Goal: Use online tool/utility: Use online tool/utility

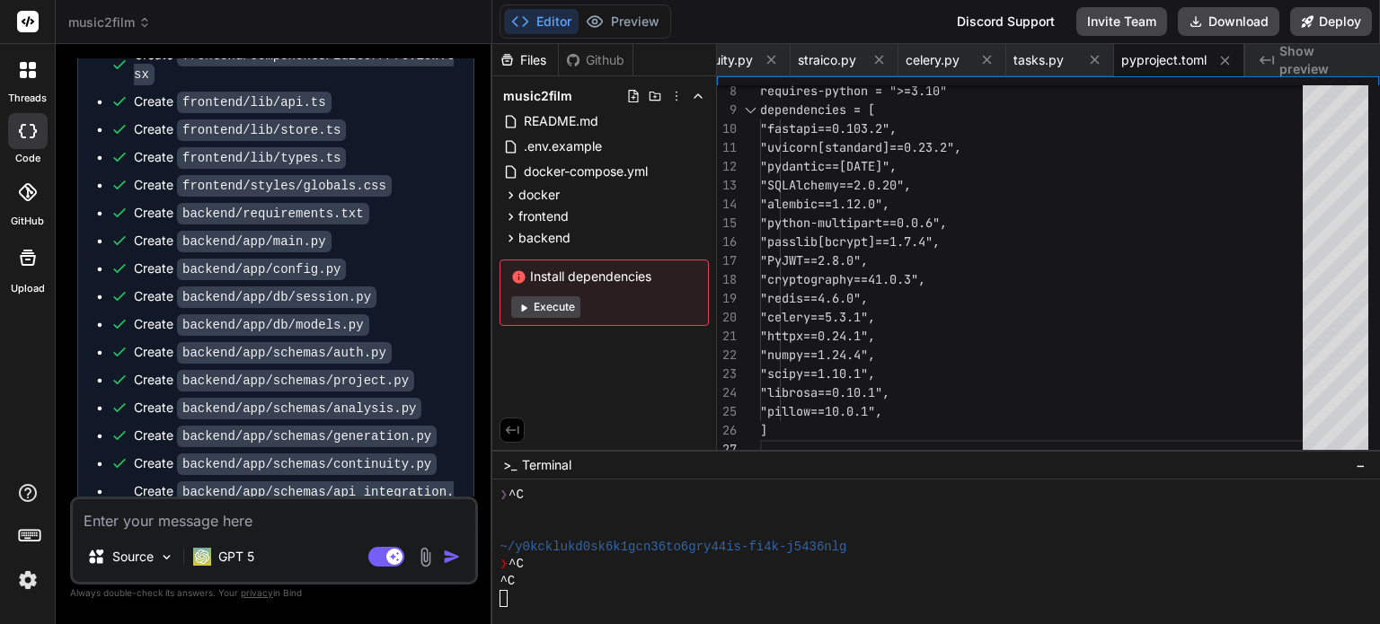
scroll to position [9200, 0]
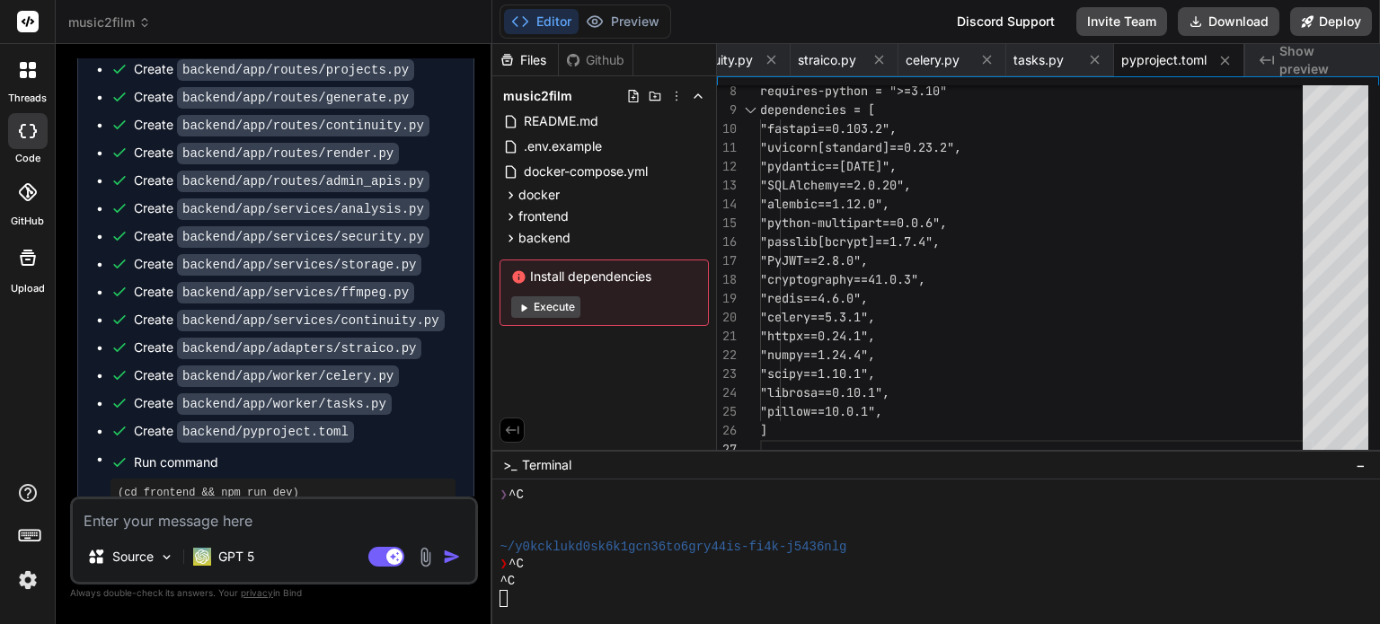
click at [336, 526] on textarea at bounding box center [274, 515] width 402 height 32
click at [758, 519] on div at bounding box center [925, 512] width 852 height 17
drag, startPoint x: 668, startPoint y: 588, endPoint x: 654, endPoint y: 574, distance: 20.3
click at [667, 588] on div "^C" at bounding box center [925, 581] width 852 height 17
drag, startPoint x: 124, startPoint y: 463, endPoint x: 279, endPoint y: 464, distance: 155.4
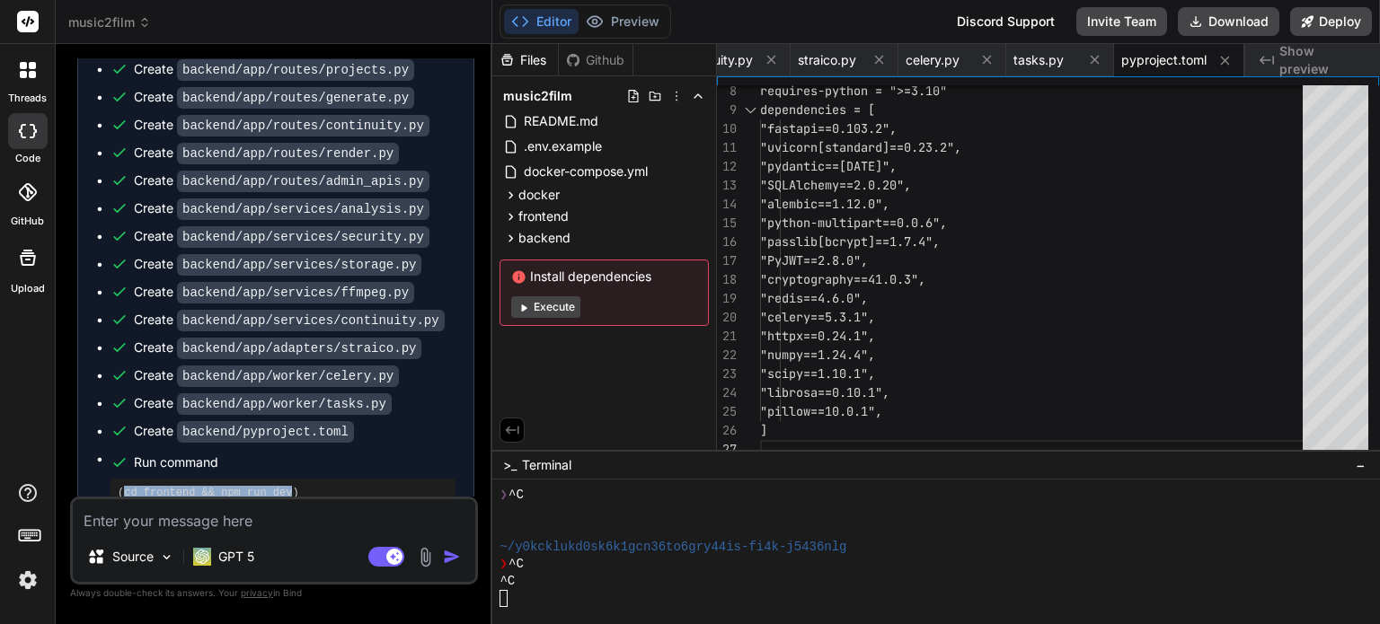
click at [279, 486] on pre "(cd frontend && npm run dev)" at bounding box center [283, 493] width 331 height 14
copy pre "cd frontend && npm run dev"
click at [622, 577] on div "^C" at bounding box center [925, 581] width 852 height 17
click at [545, 17] on button "Editor" at bounding box center [541, 21] width 75 height 25
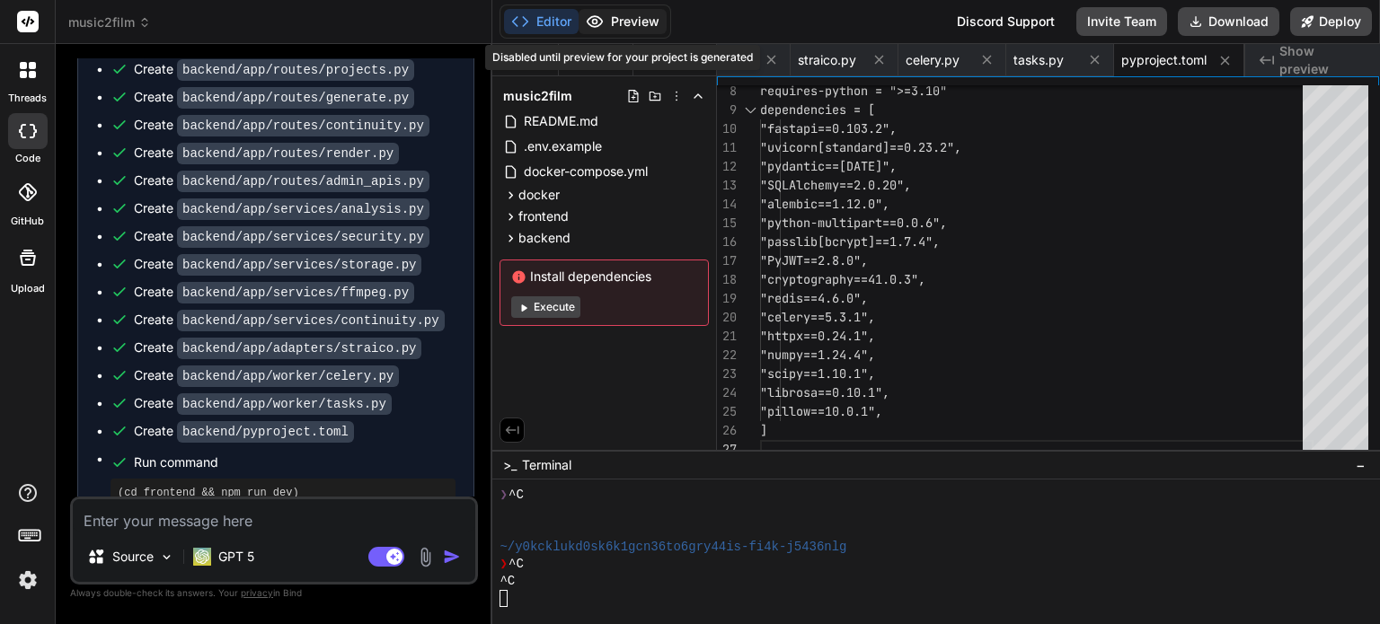
drag, startPoint x: 533, startPoint y: 25, endPoint x: 628, endPoint y: 25, distance: 94.3
click at [538, 28] on button "Editor" at bounding box center [541, 21] width 75 height 25
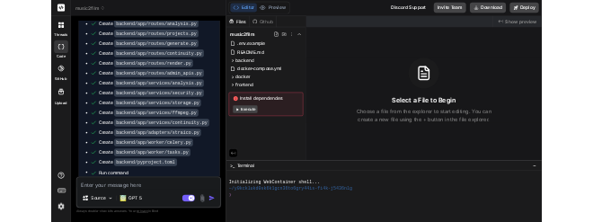
scroll to position [7225, 0]
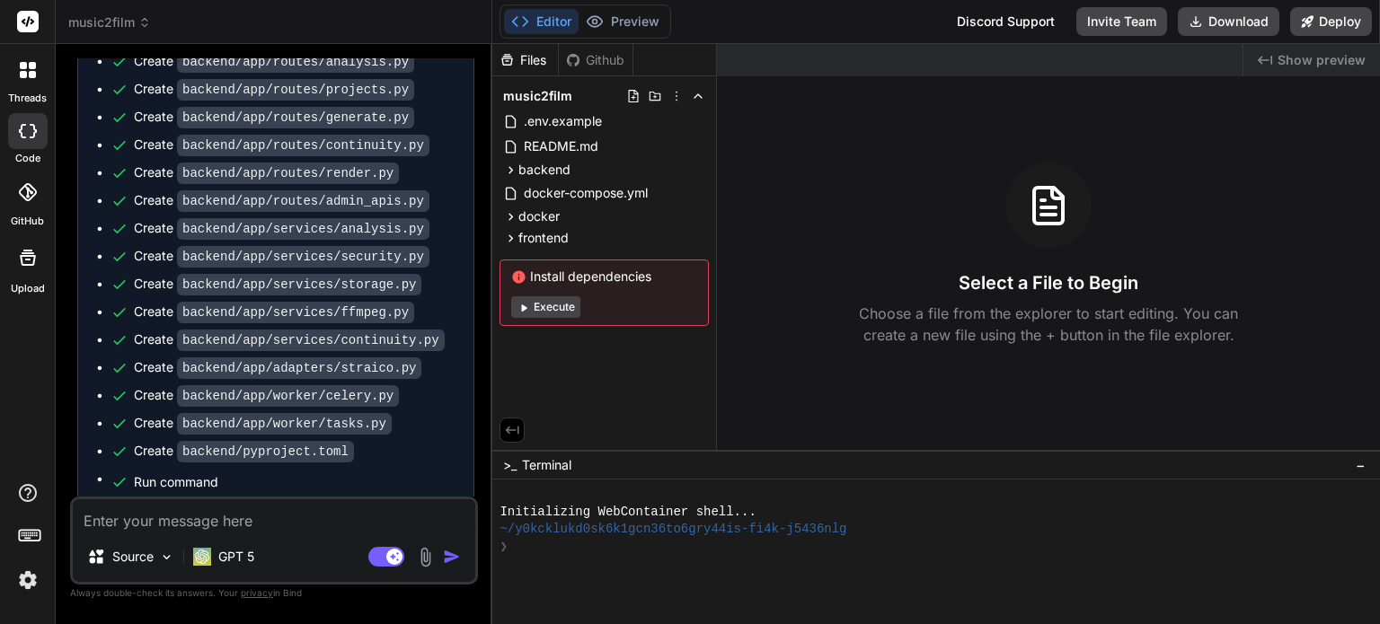
click at [582, 550] on div "❯" at bounding box center [925, 547] width 852 height 17
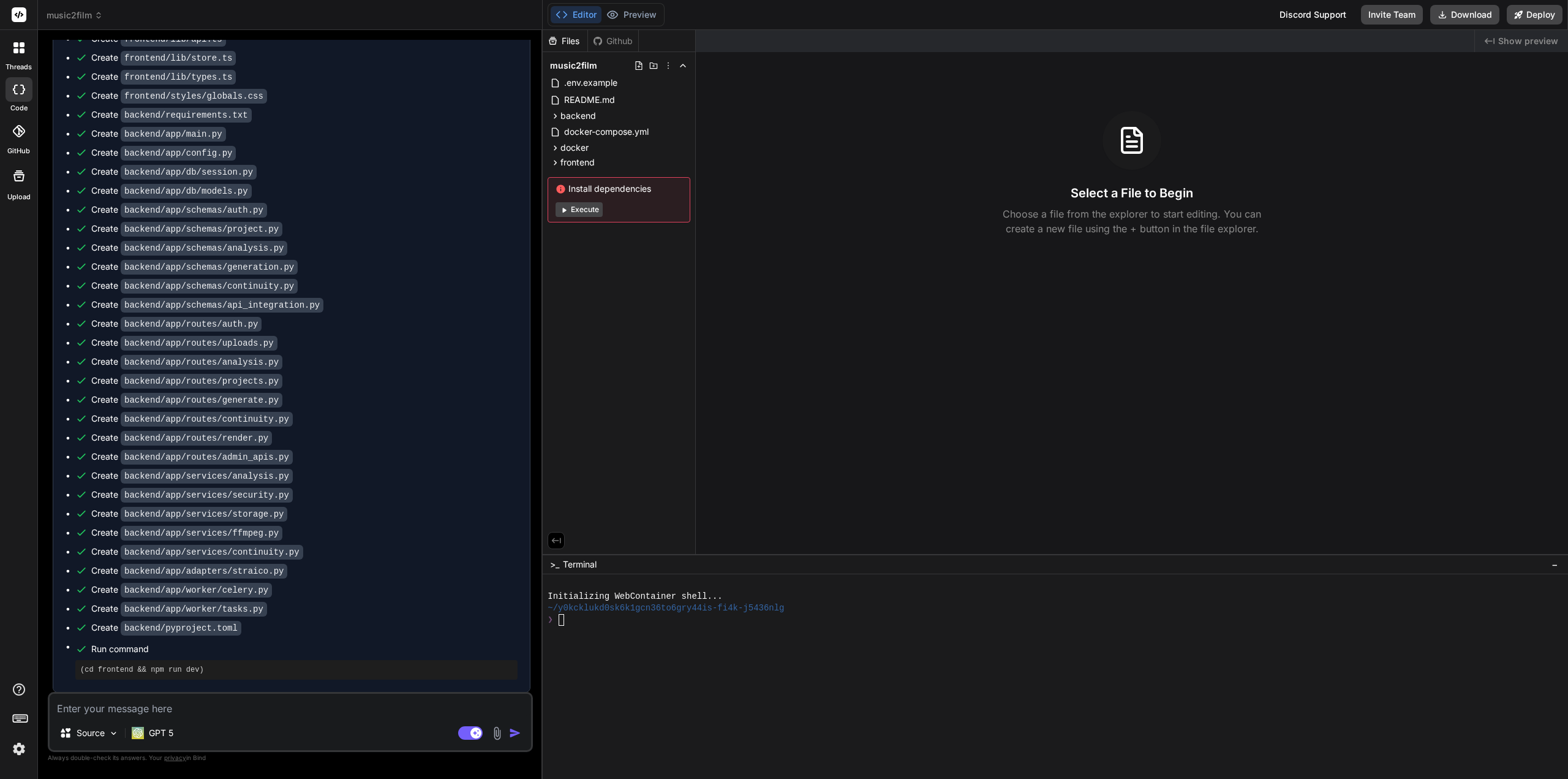
scroll to position [3162, 0]
click at [573, 15] on button "Editor" at bounding box center [576, 14] width 51 height 17
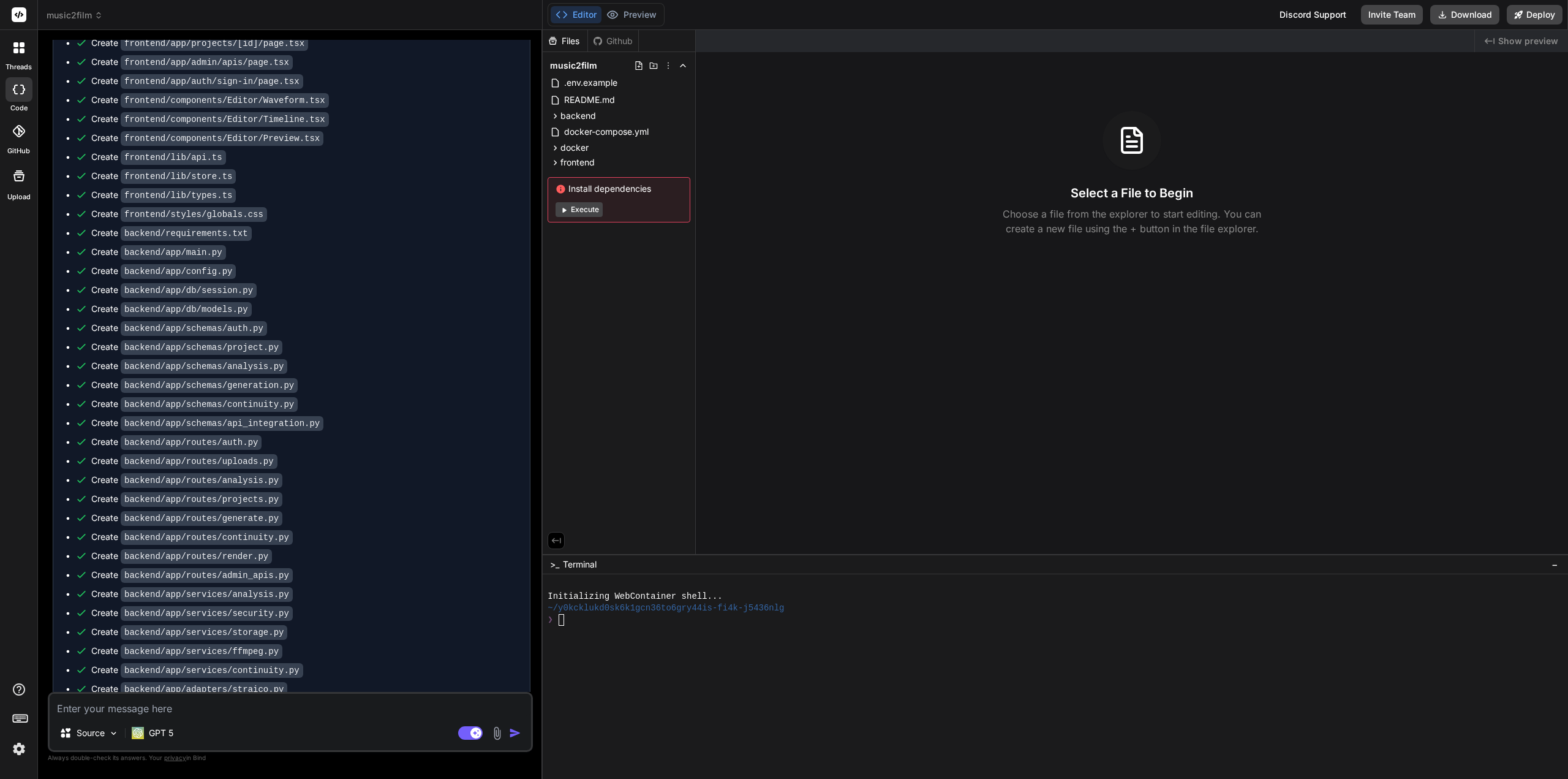
scroll to position [3040, 0]
click at [739, 425] on div at bounding box center [1049, 677] width 1003 height 12
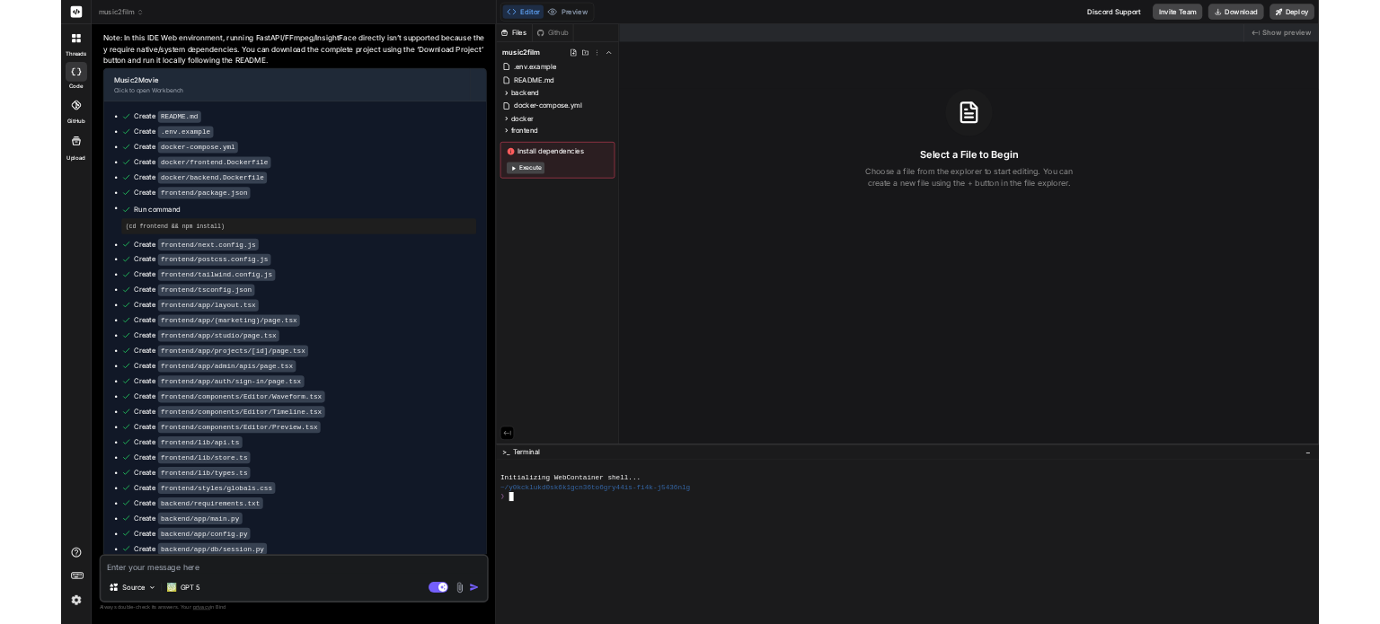
scroll to position [3827, 0]
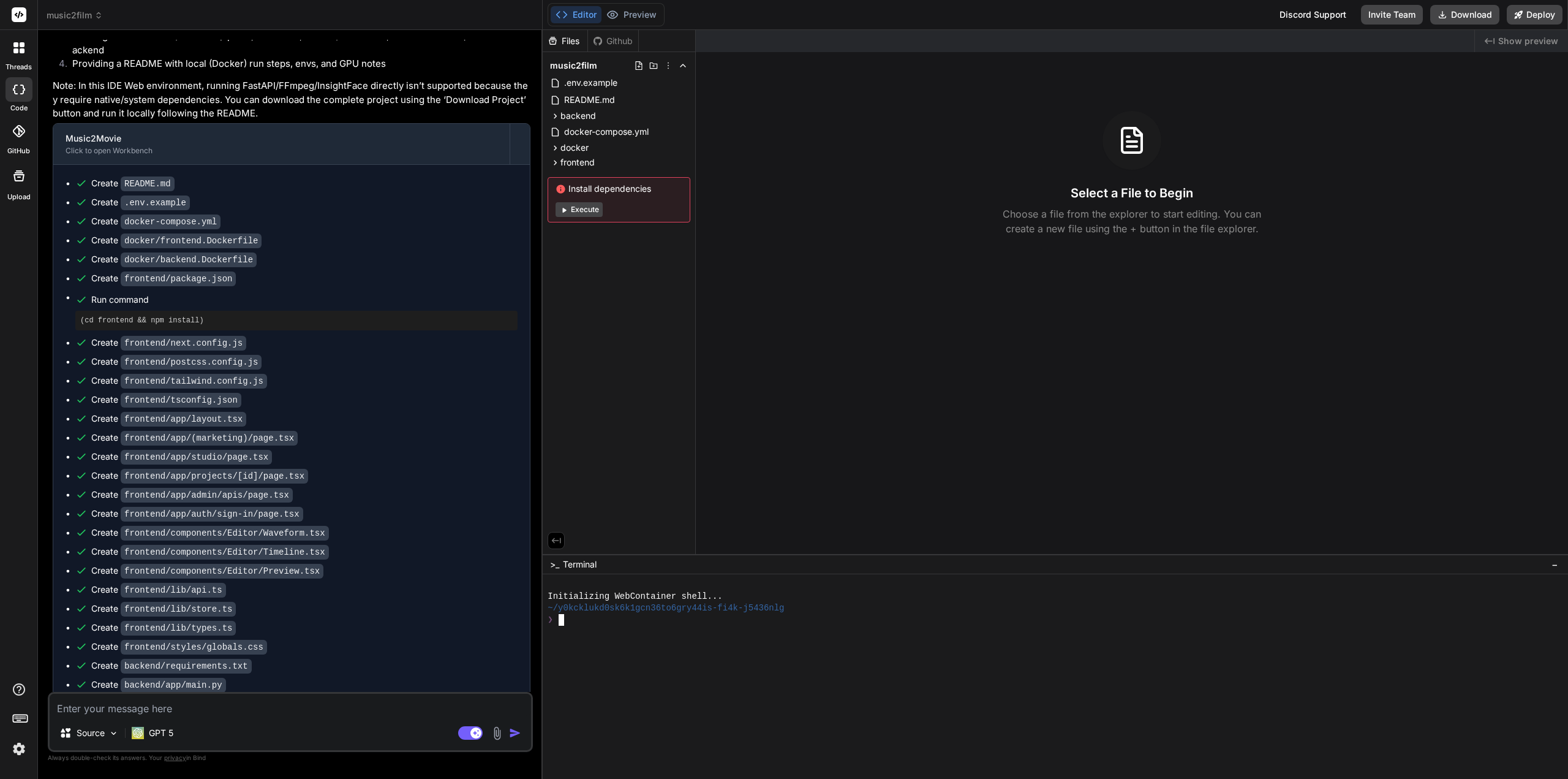
click at [98, 15] on icon at bounding box center [98, 15] width 9 height 9
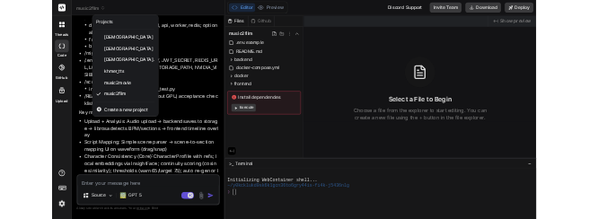
scroll to position [3826, 0]
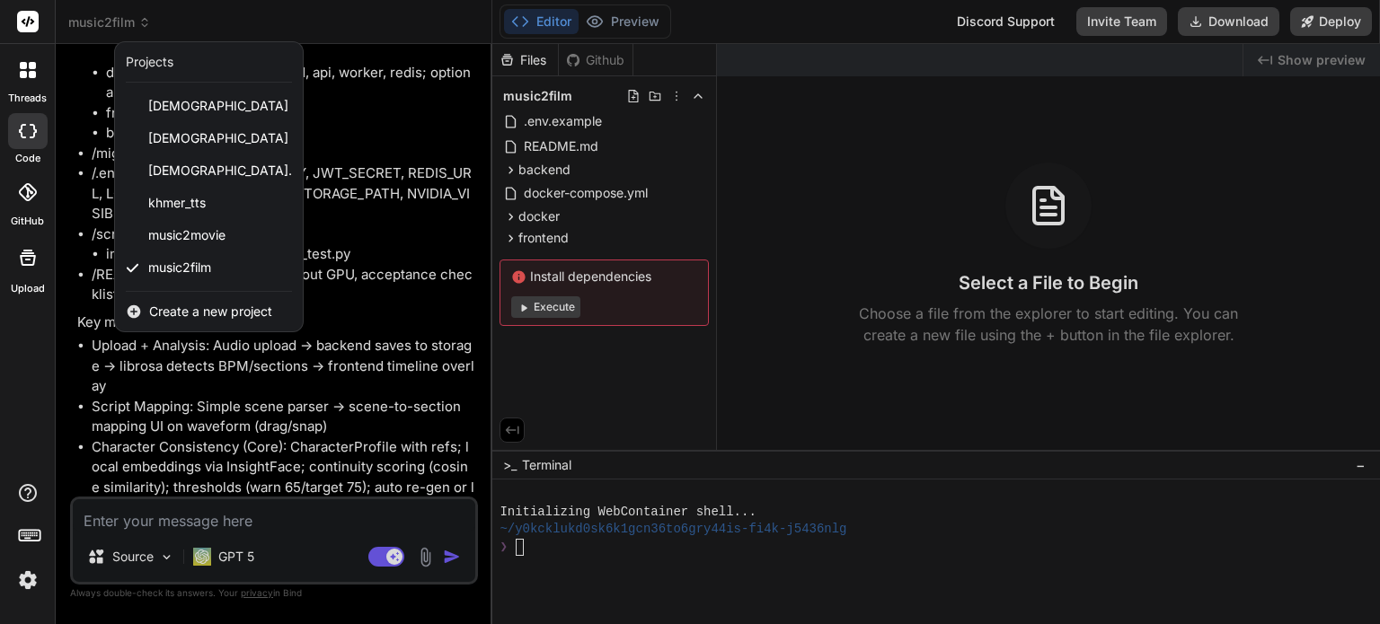
click at [607, 577] on div at bounding box center [690, 312] width 1380 height 624
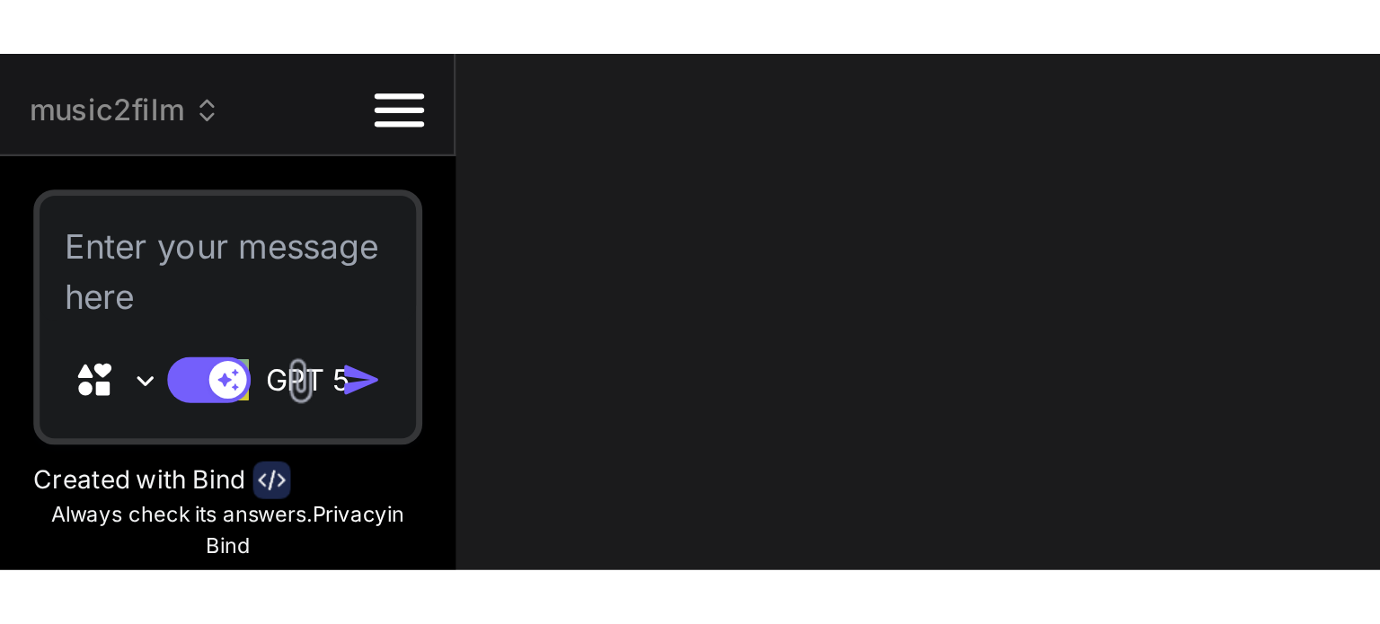
scroll to position [7225, 0]
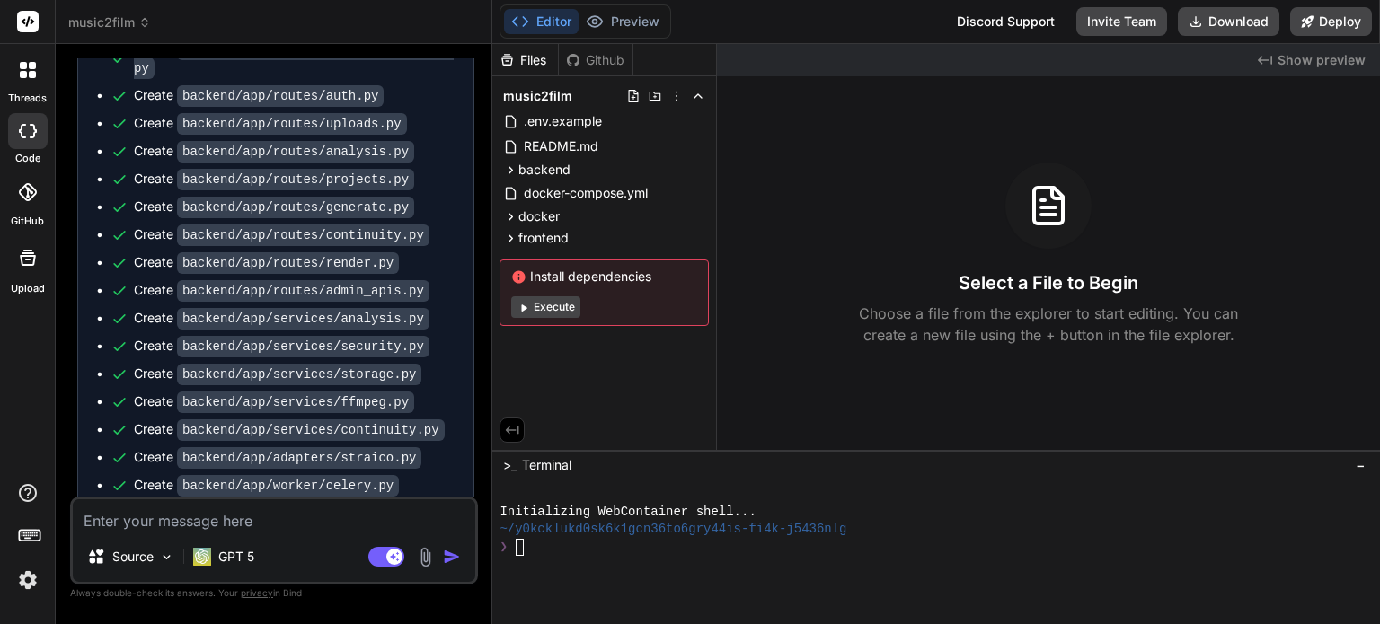
click at [245, 503] on code "backend/app/worker/tasks.py" at bounding box center [284, 514] width 215 height 22
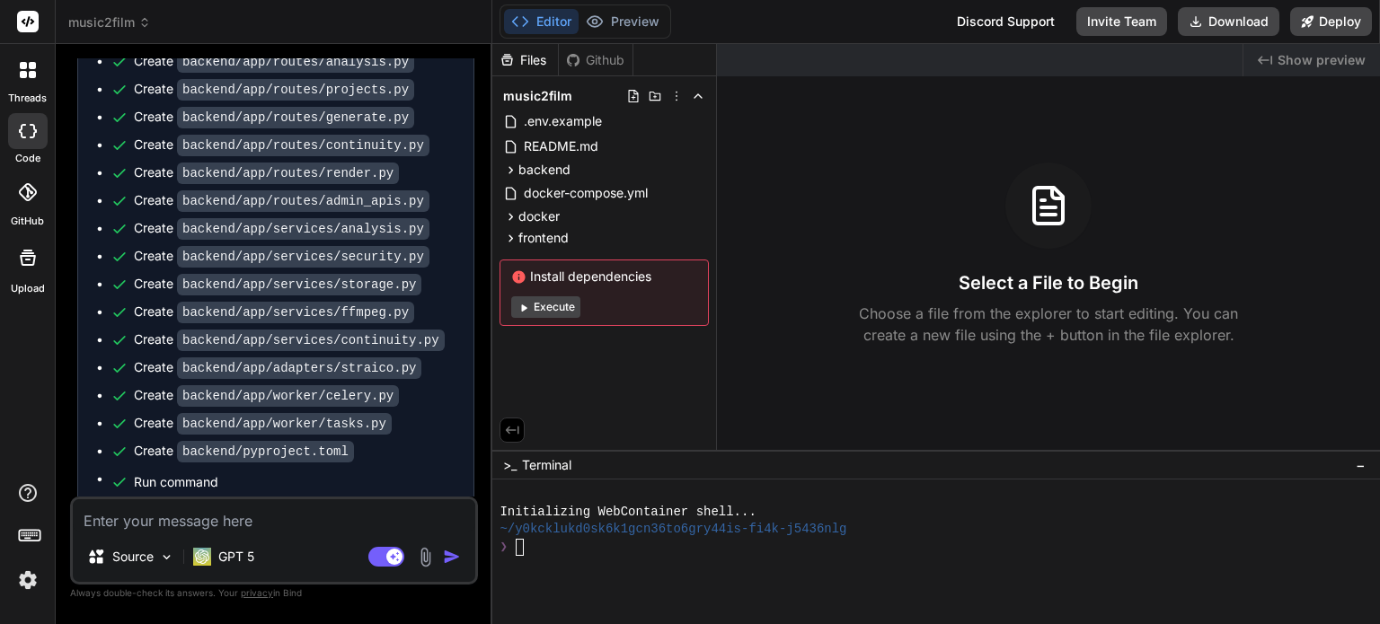
click at [762, 25] on div "Editor Preview Disabled until preview for your project is generated Discord Sup…" at bounding box center [935, 22] width 887 height 44
click at [529, 16] on button "Editor" at bounding box center [541, 21] width 75 height 25
click at [1036, 323] on p "Choose a file from the explorer to start editing. You can create a new file usi…" at bounding box center [1048, 324] width 402 height 43
click at [736, 539] on div "❯" at bounding box center [925, 547] width 852 height 17
click at [735, 539] on div "❯" at bounding box center [925, 547] width 852 height 17
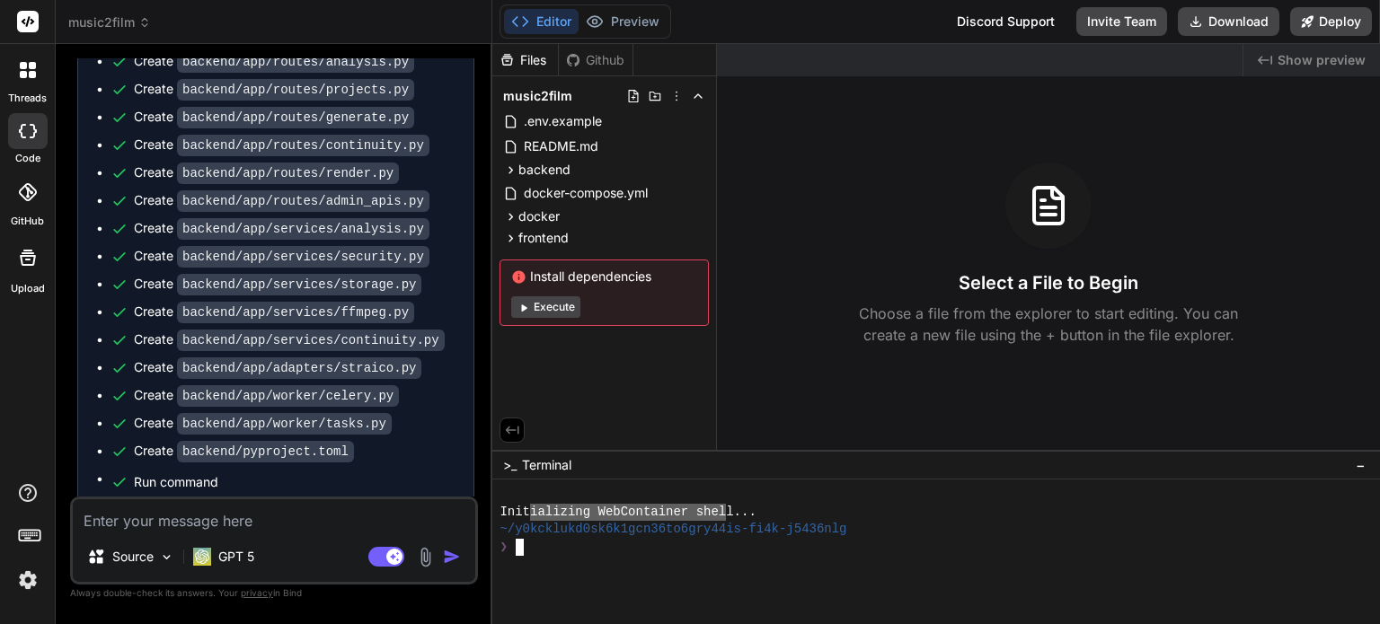
drag, startPoint x: 726, startPoint y: 513, endPoint x: 608, endPoint y: 516, distance: 117.7
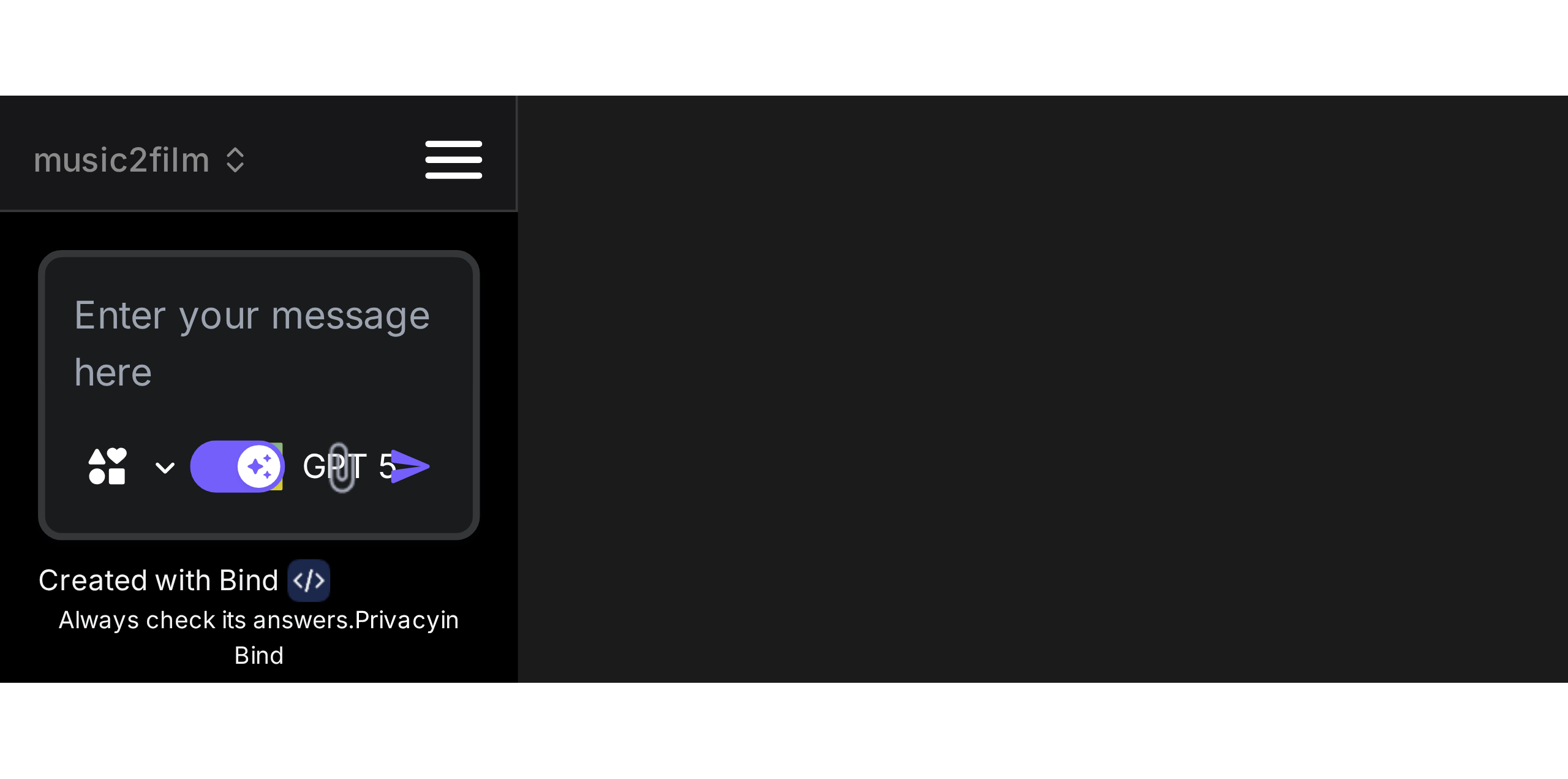
scroll to position [6497, 0]
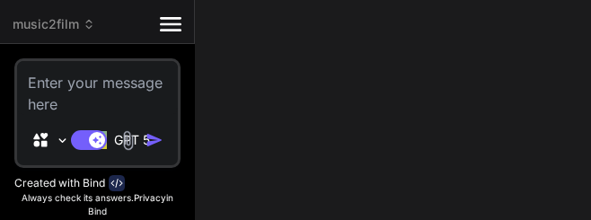
type textarea "x"
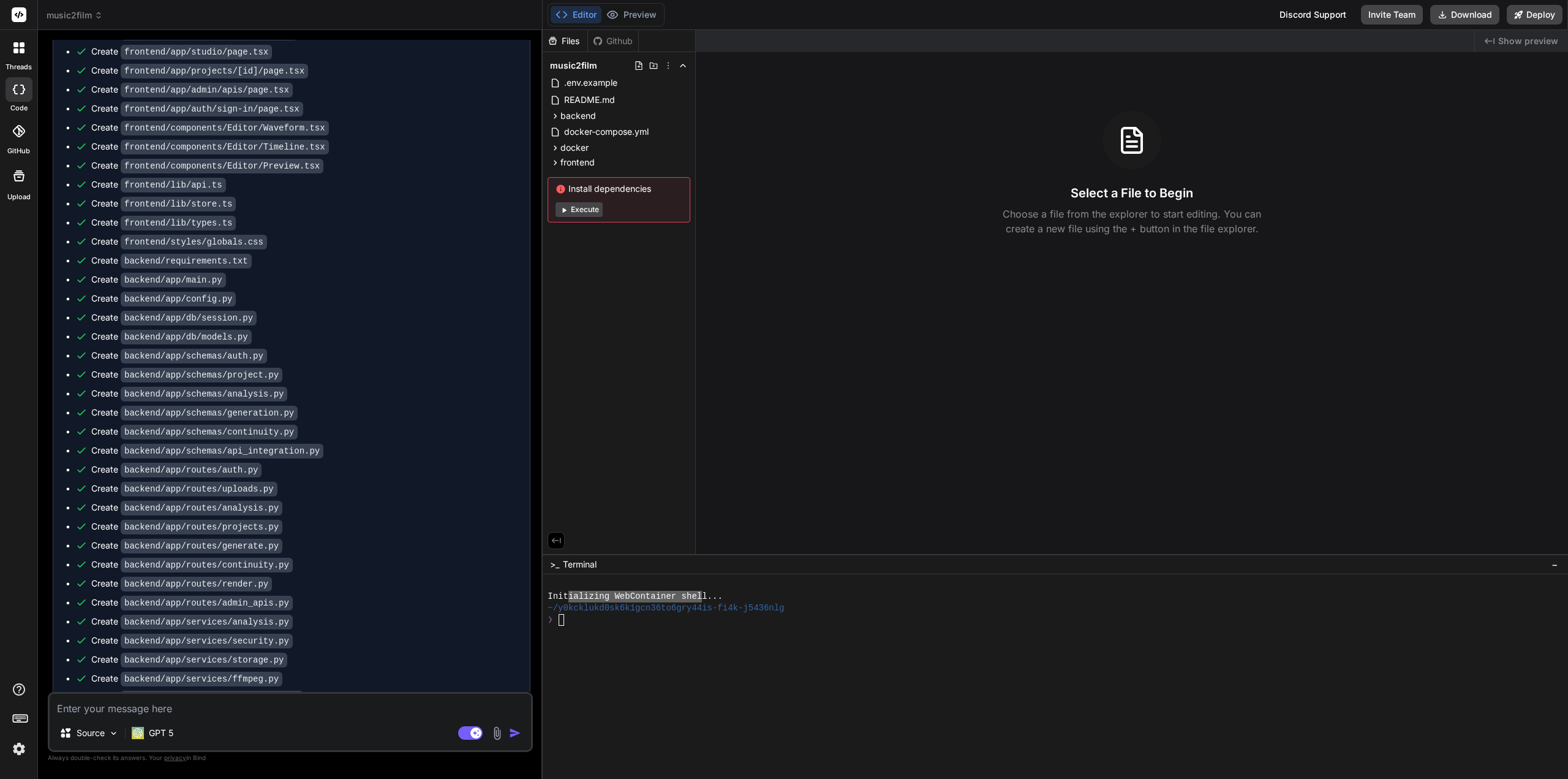
scroll to position [3162, 0]
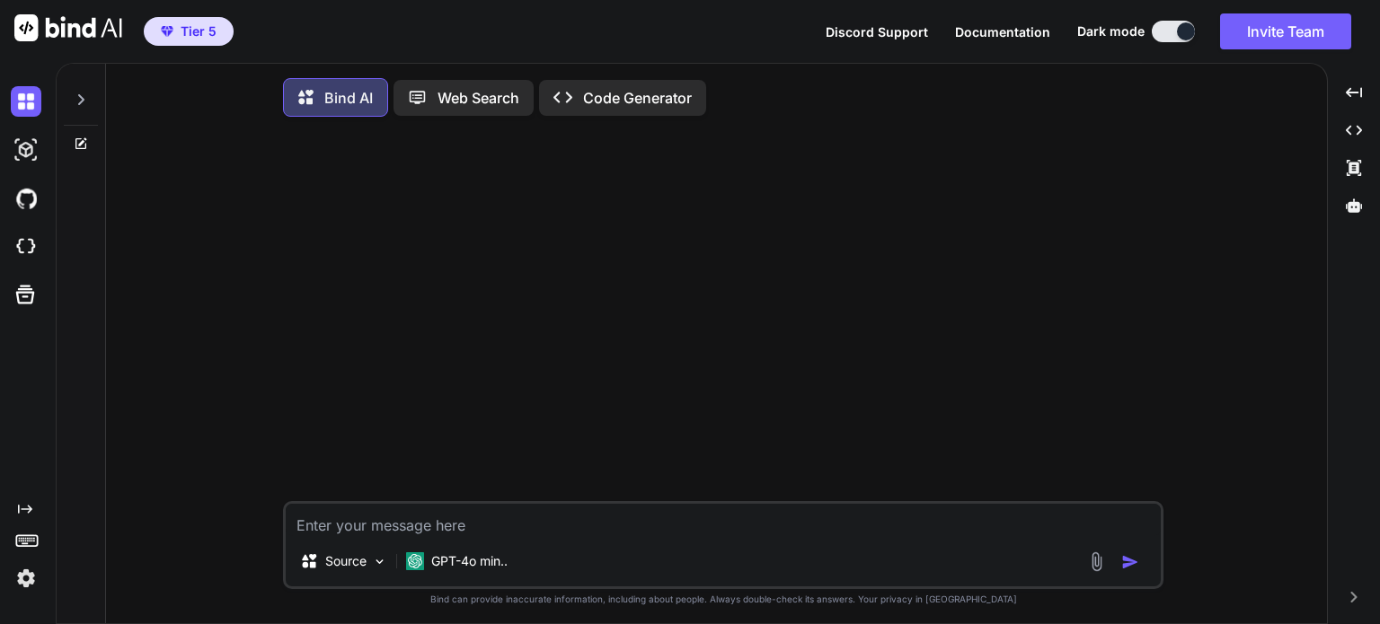
click at [23, 582] on img at bounding box center [26, 578] width 31 height 31
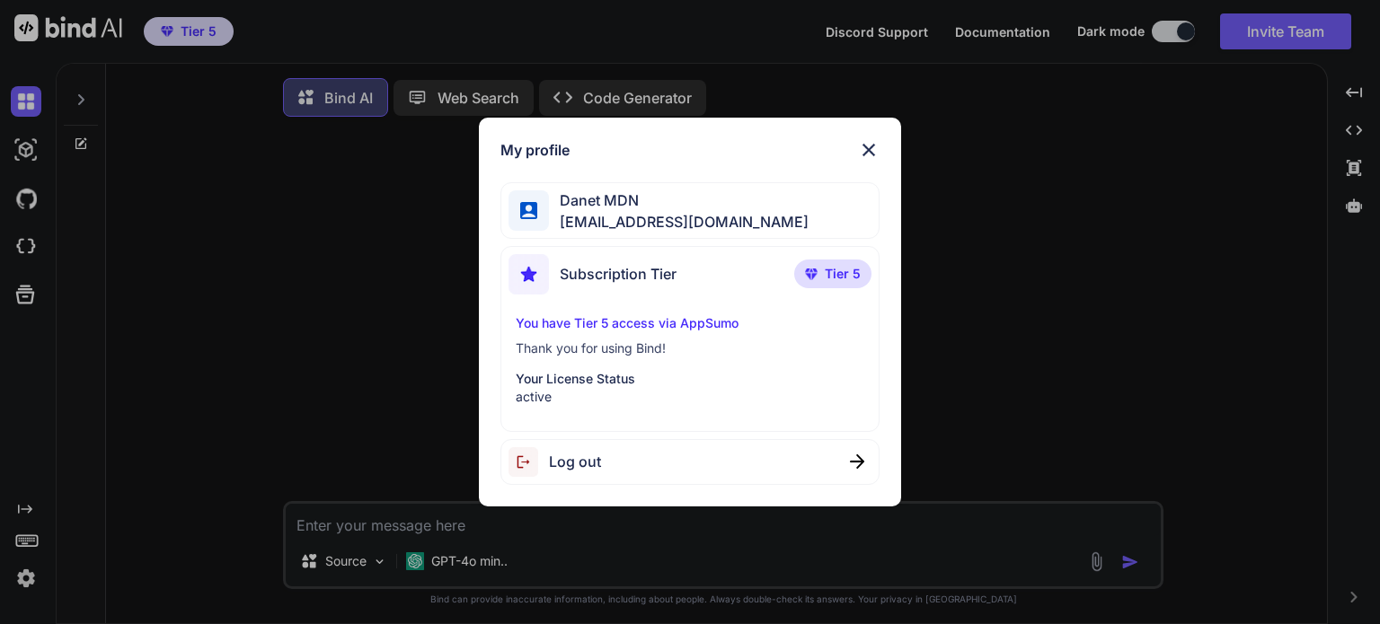
click at [866, 148] on img at bounding box center [869, 150] width 22 height 22
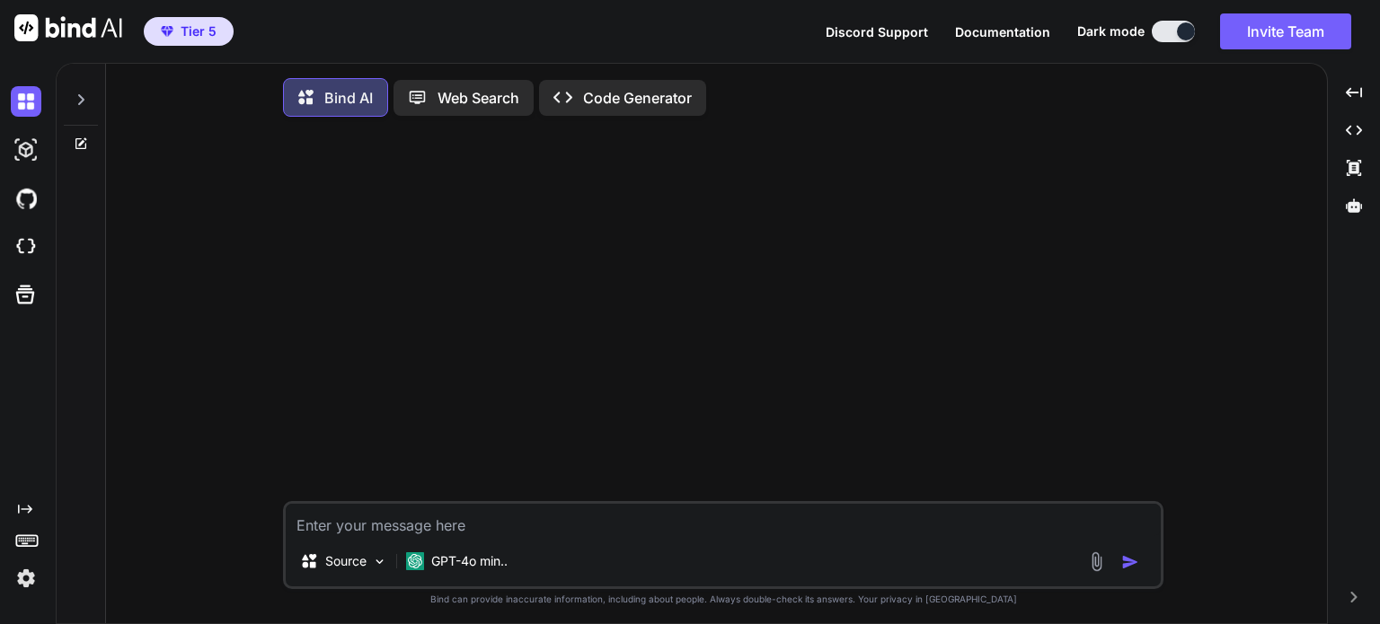
click at [207, 33] on span "Tier 5" at bounding box center [199, 31] width 36 height 18
click at [477, 100] on p "Web Search" at bounding box center [478, 98] width 82 height 22
click at [636, 97] on p "Code Generator" at bounding box center [637, 98] width 109 height 22
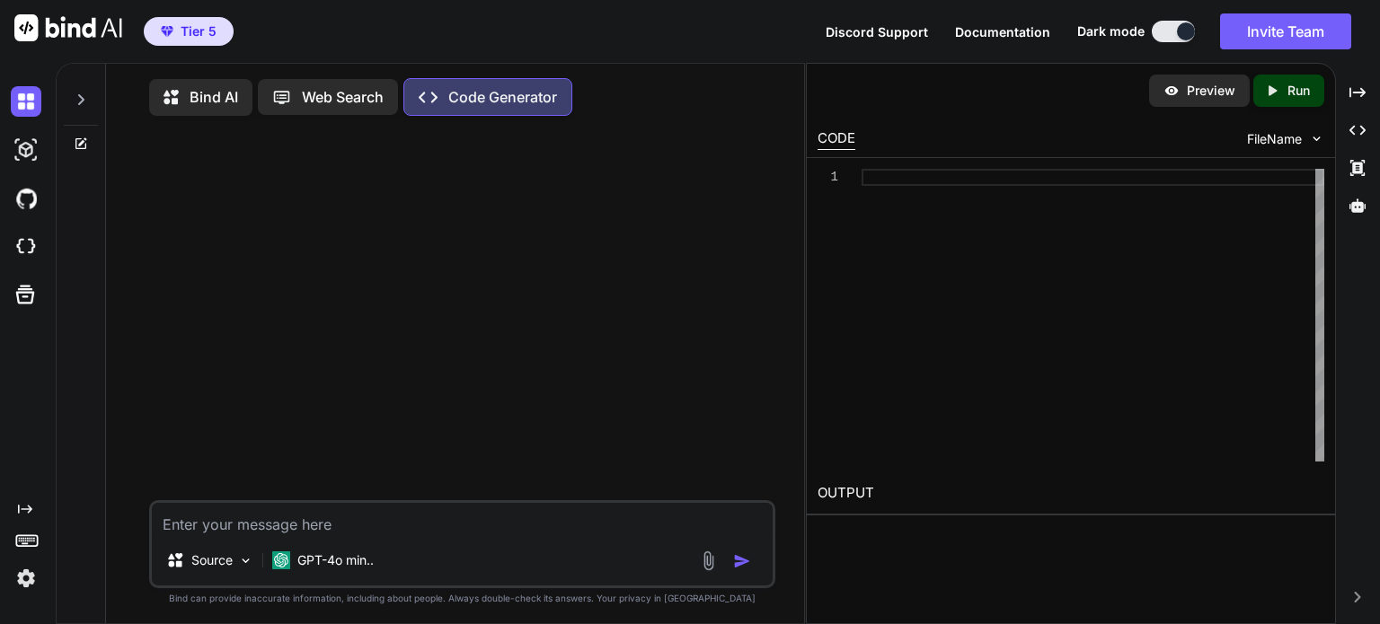
click at [28, 577] on img at bounding box center [26, 578] width 31 height 31
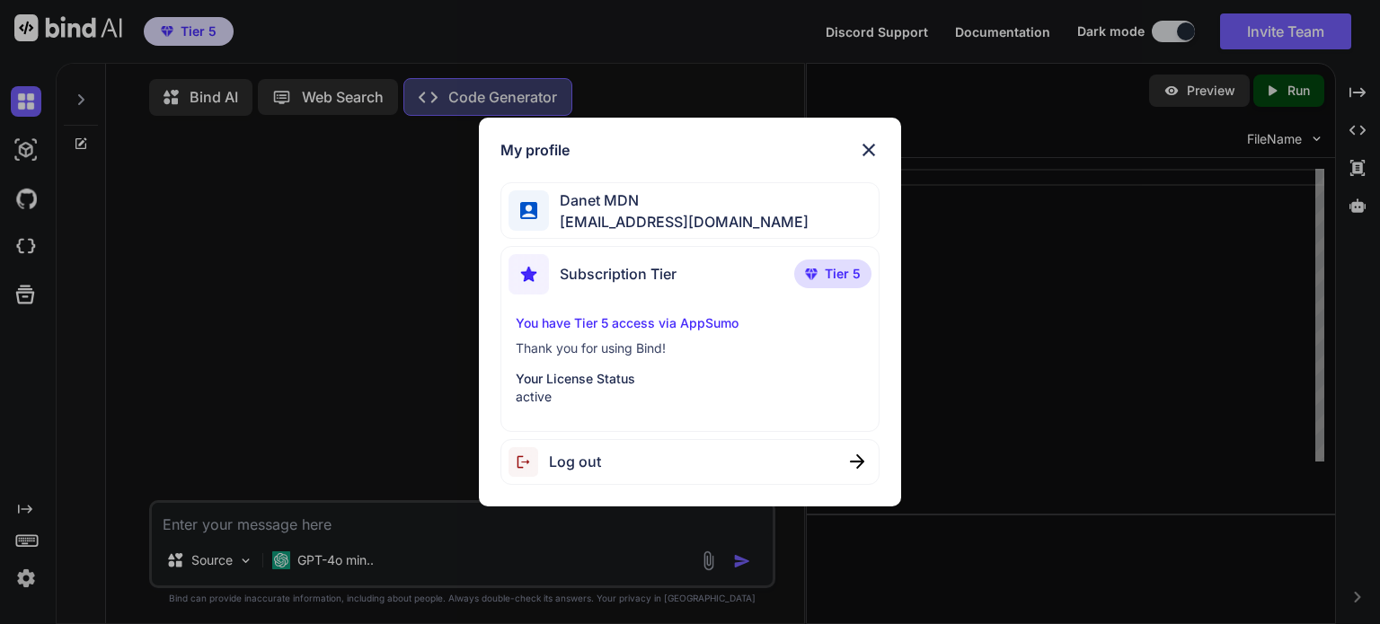
click at [981, 444] on div "My profile Danet MDN m.daneth@gmail.com Subscription Tier Tier 5 You have Tier …" at bounding box center [690, 312] width 1380 height 624
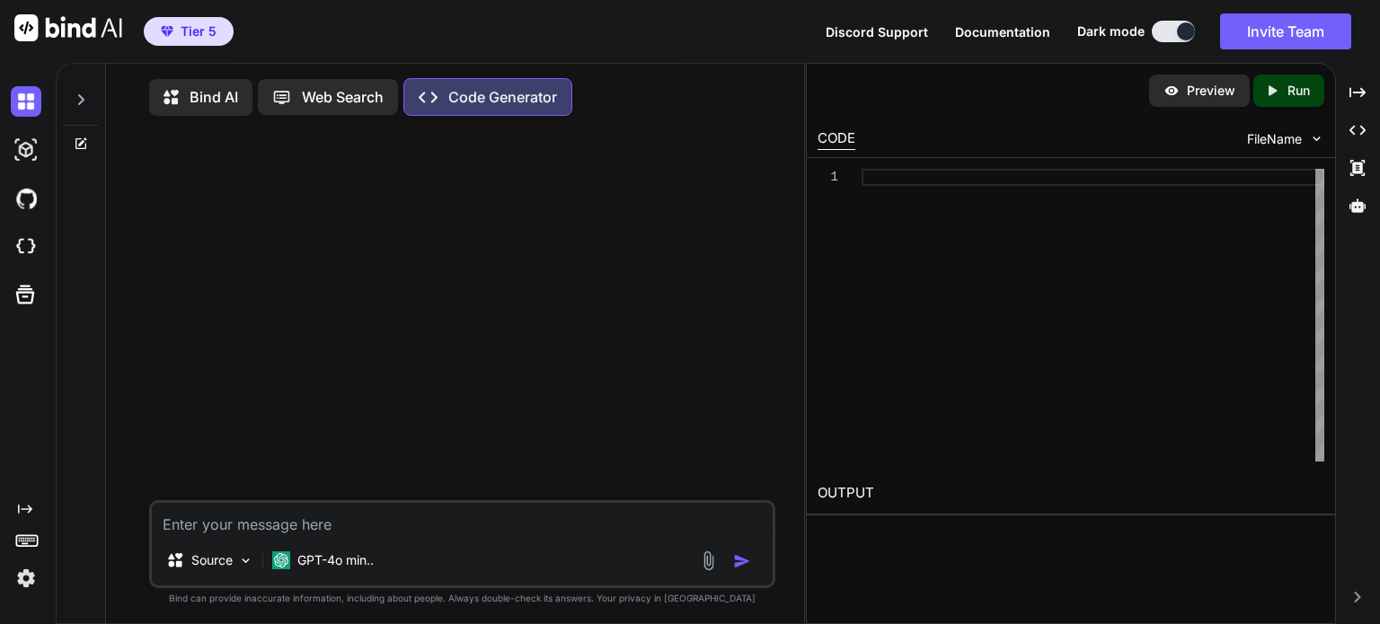
type textarea "x"
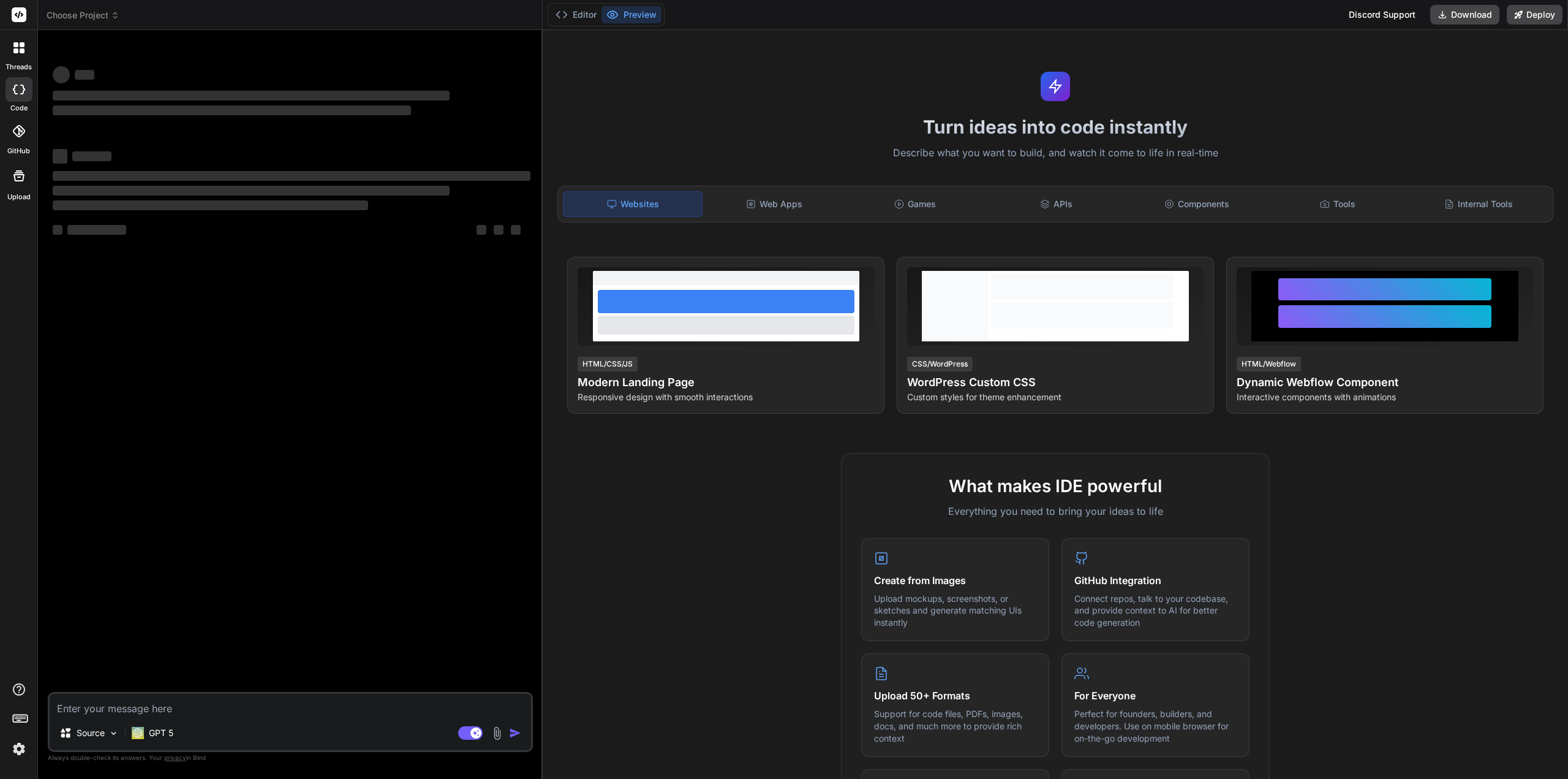
click at [112, 13] on icon at bounding box center [115, 15] width 9 height 9
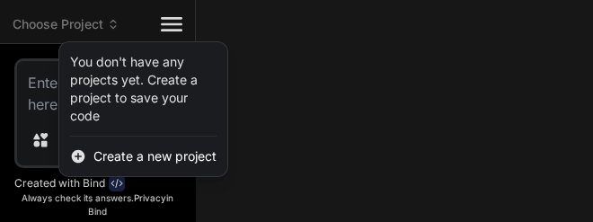
type textarea "x"
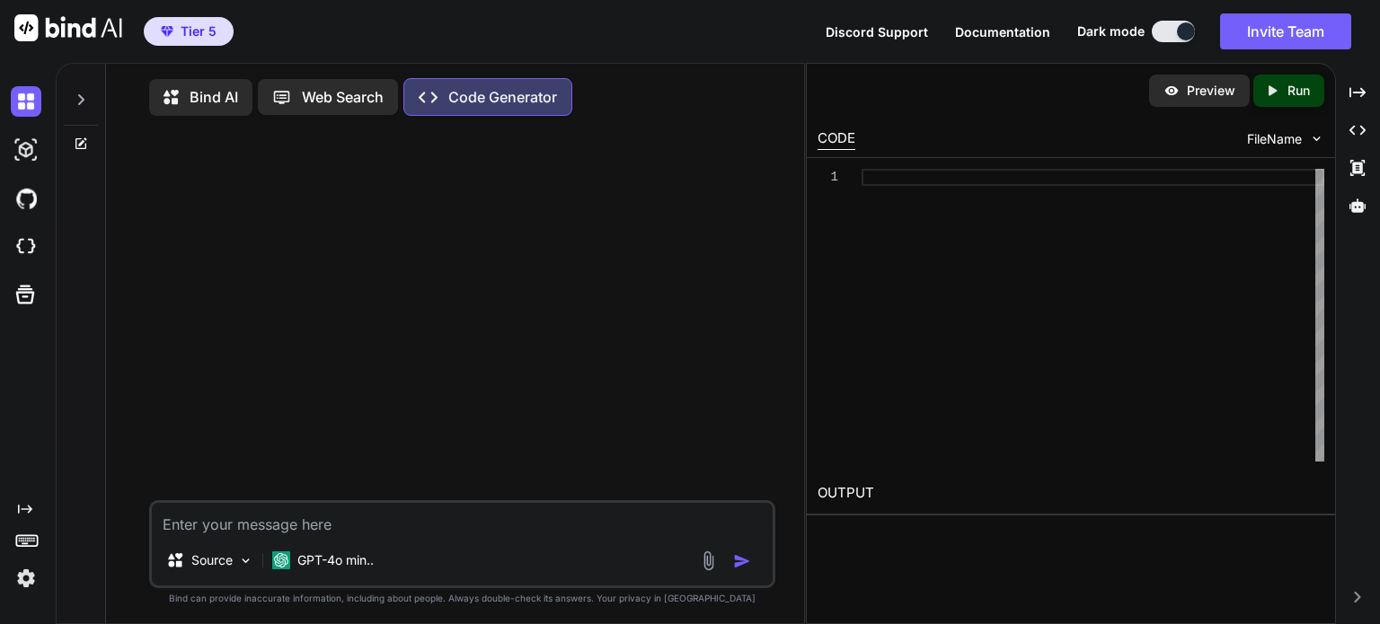
type textarea "x"
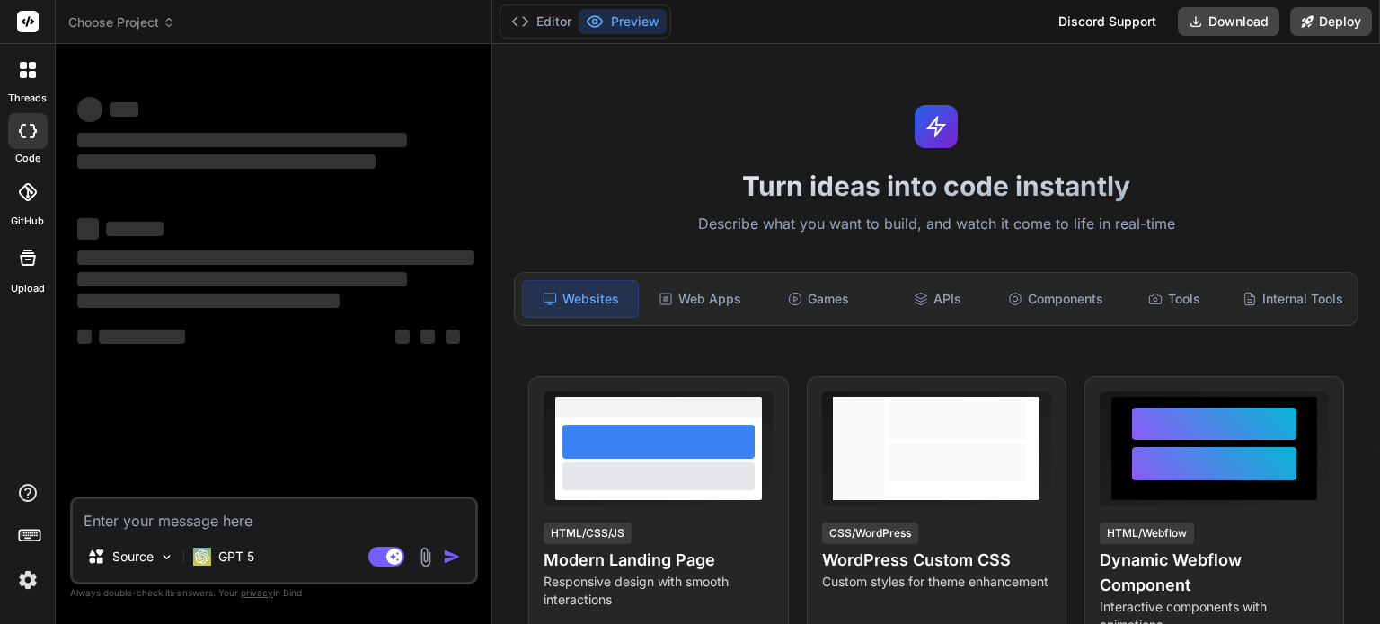
click at [165, 23] on icon at bounding box center [169, 22] width 13 height 13
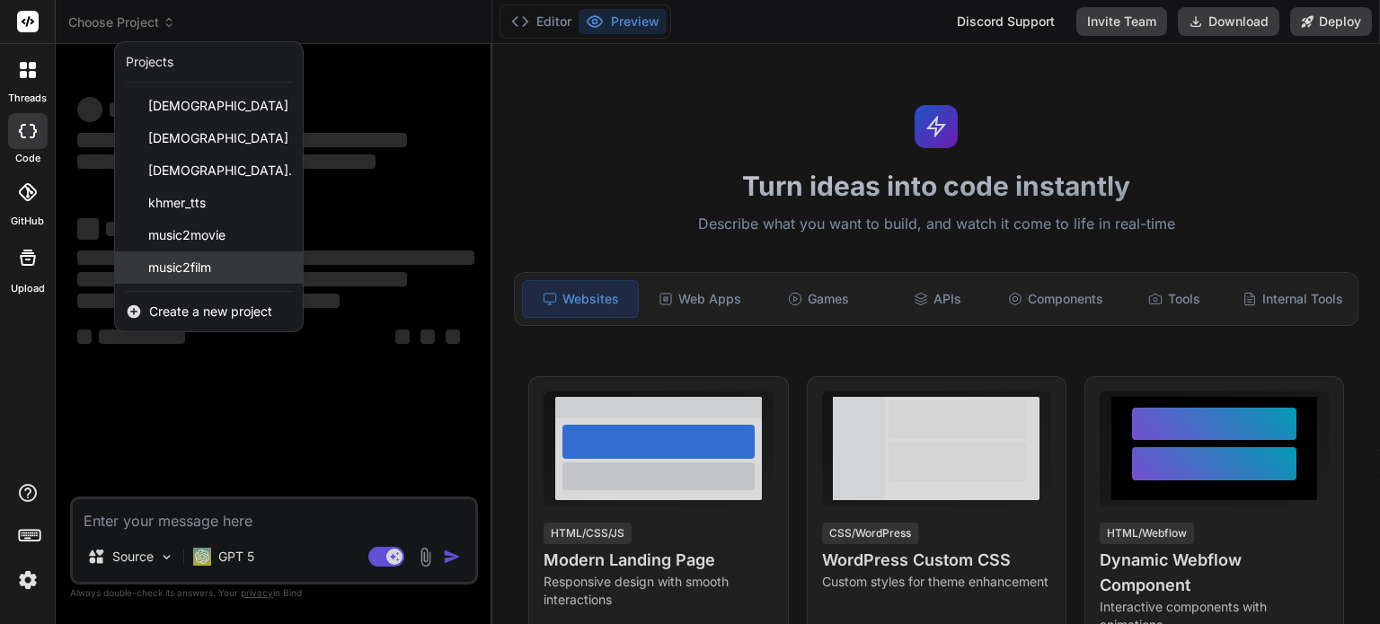
click at [183, 270] on span "music2film" at bounding box center [179, 268] width 63 height 18
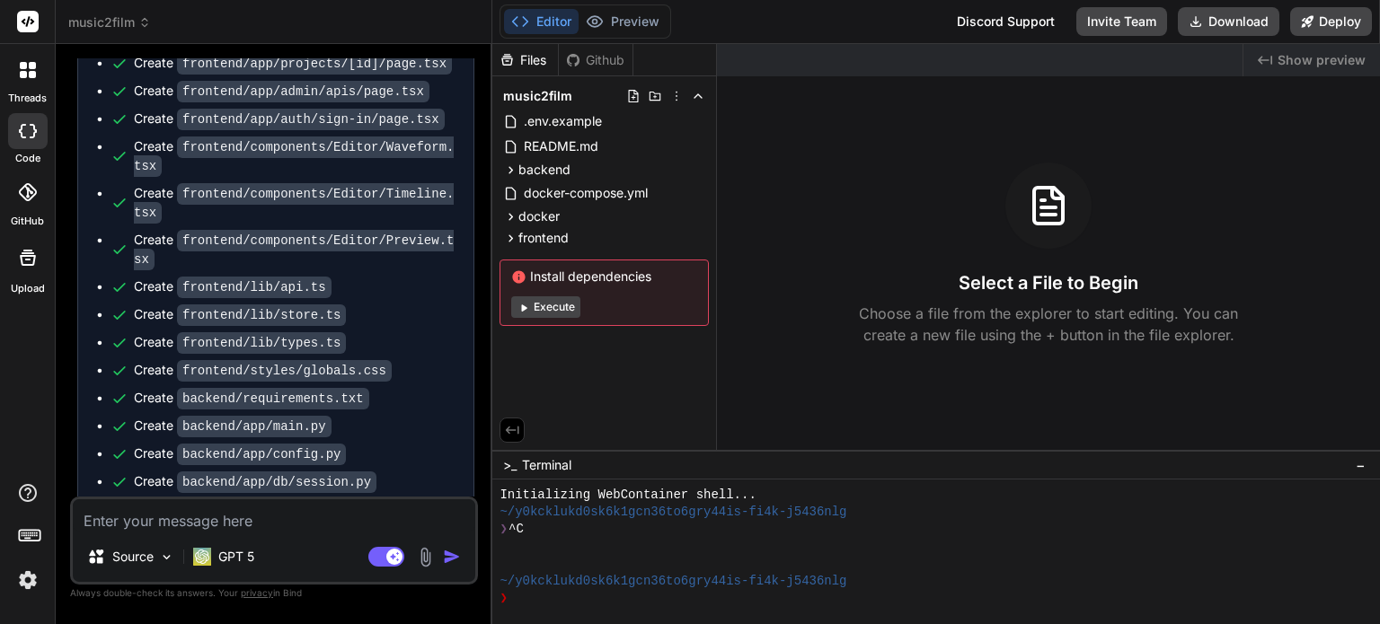
scroll to position [6506, 0]
click at [528, 25] on icon at bounding box center [520, 22] width 18 height 18
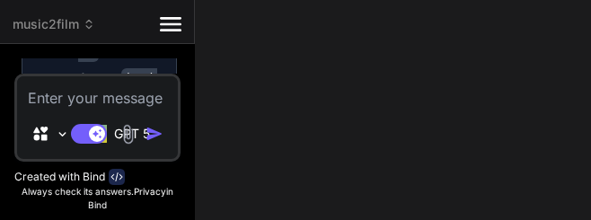
scroll to position [0, 0]
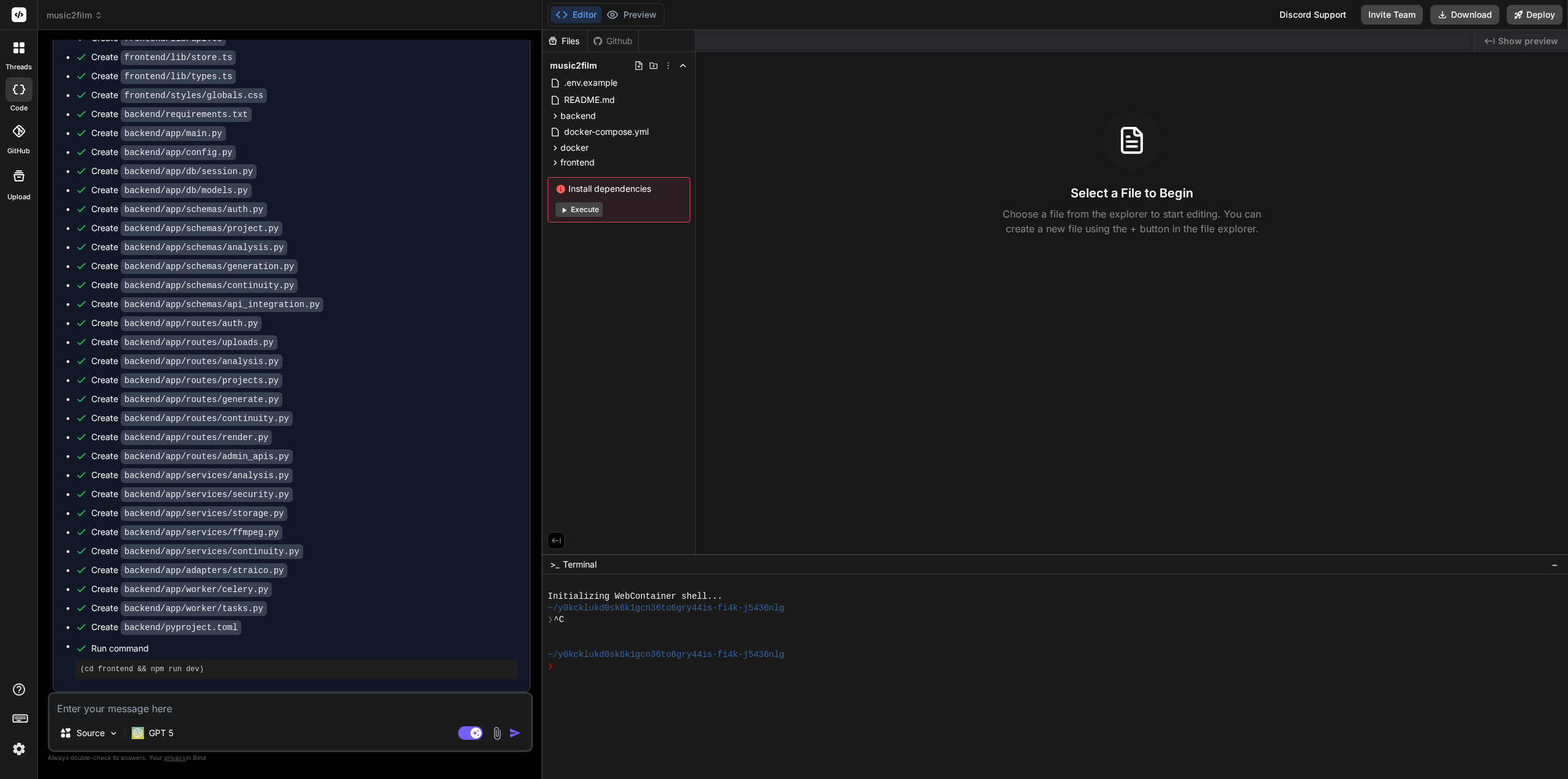
click at [585, 214] on button "Execute" at bounding box center [579, 209] width 47 height 15
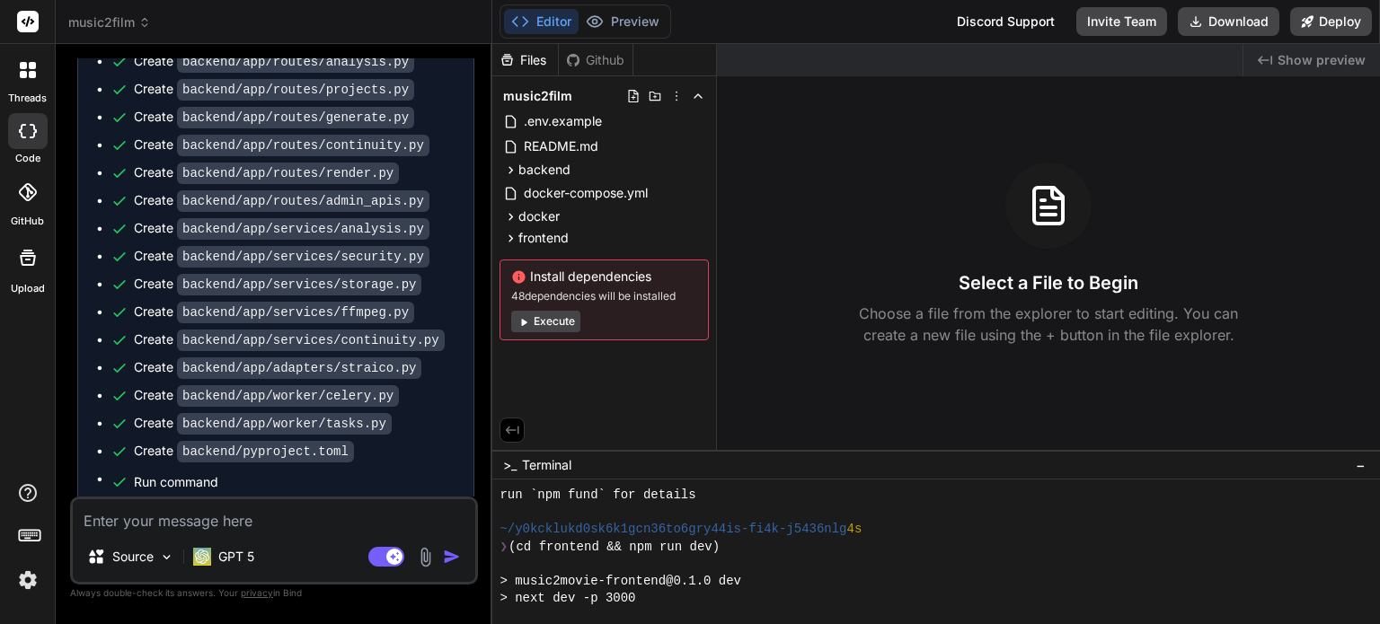
scroll to position [183, 0]
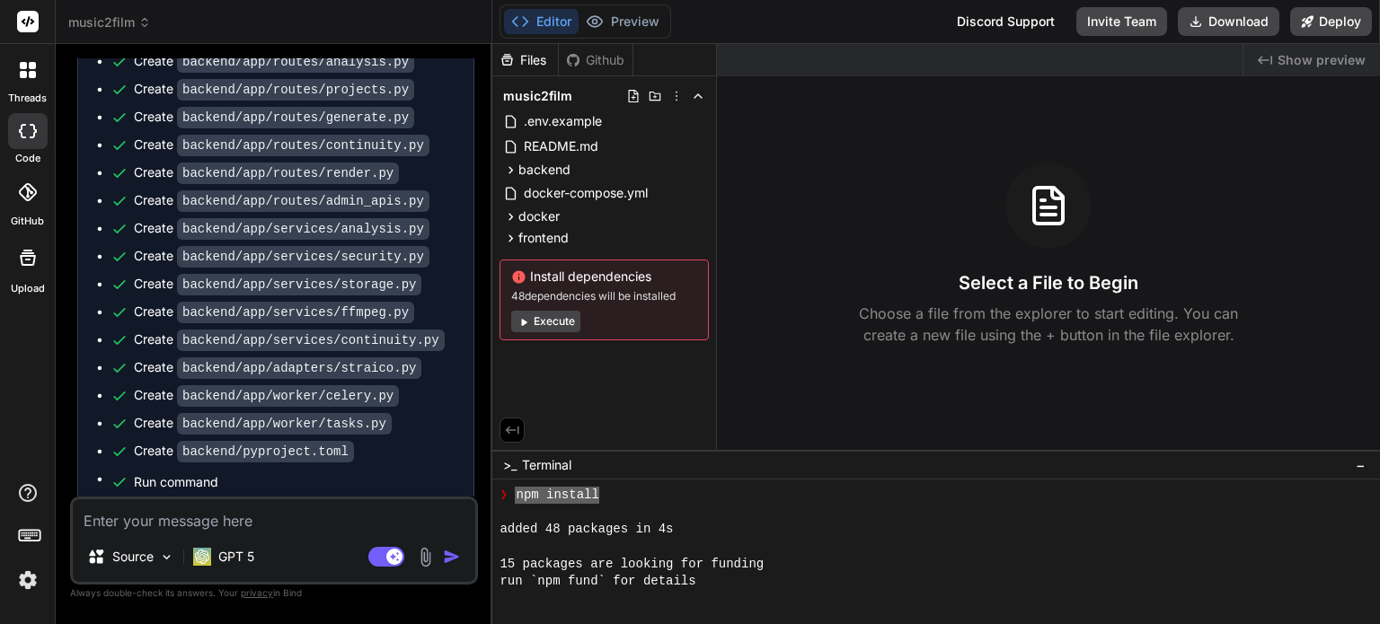
drag, startPoint x: 516, startPoint y: 496, endPoint x: 596, endPoint y: 491, distance: 80.1
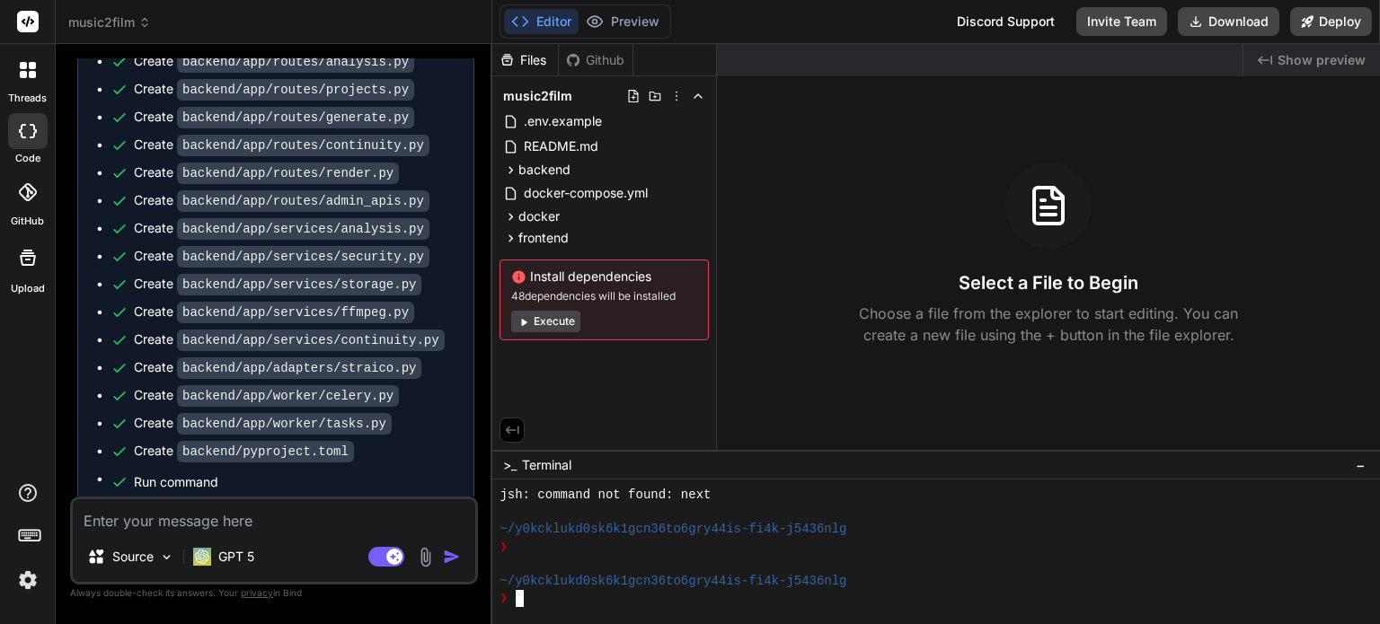
scroll to position [414, 0]
drag, startPoint x: 685, startPoint y: 602, endPoint x: 668, endPoint y: 593, distance: 19.3
click at [683, 602] on div "❯" at bounding box center [925, 598] width 852 height 17
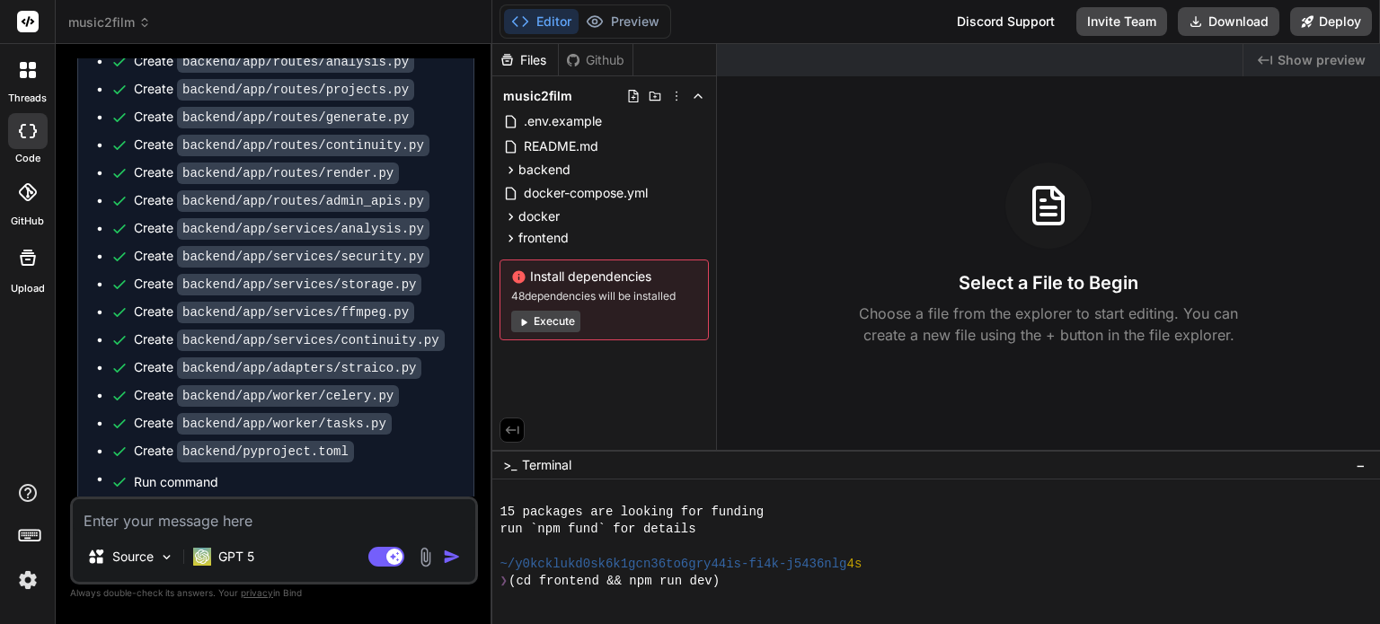
scroll to position [338, 0]
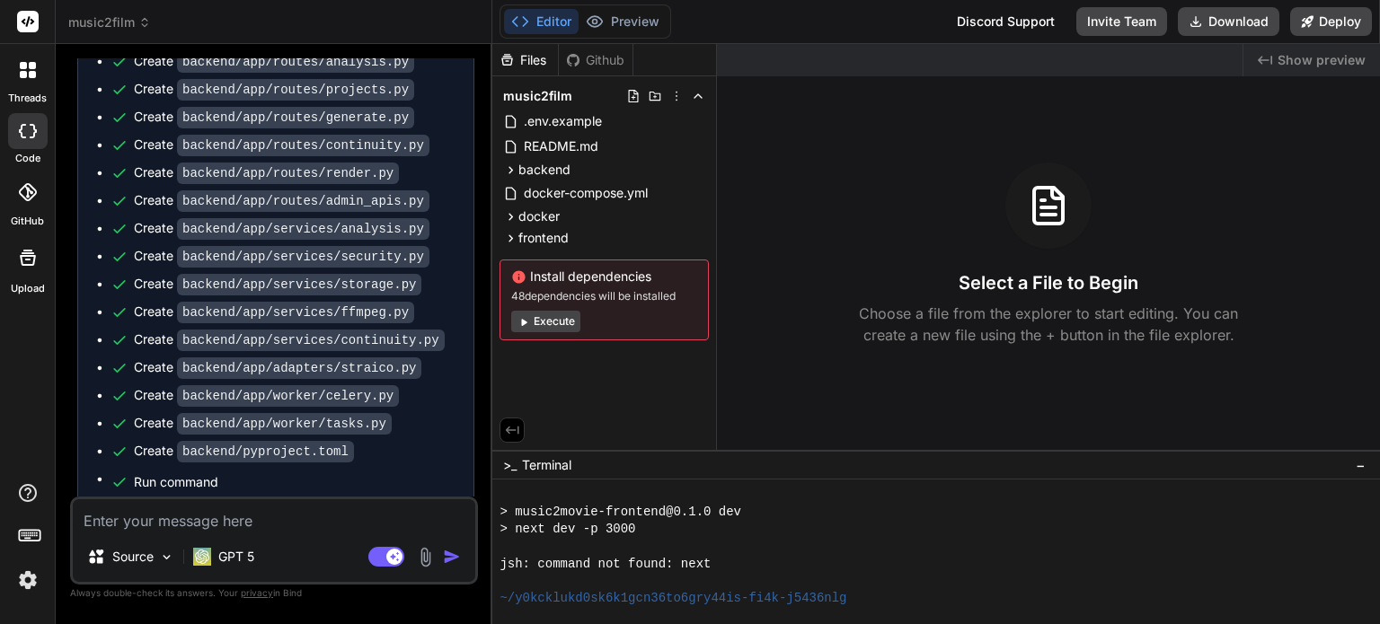
drag, startPoint x: 277, startPoint y: 463, endPoint x: 214, endPoint y: 466, distance: 62.9
click at [214, 506] on pre "(cd frontend && npm run dev)" at bounding box center [283, 513] width 331 height 14
copy pre "npm run dev"
click at [752, 568] on div "jsh: command not found: next" at bounding box center [925, 564] width 852 height 17
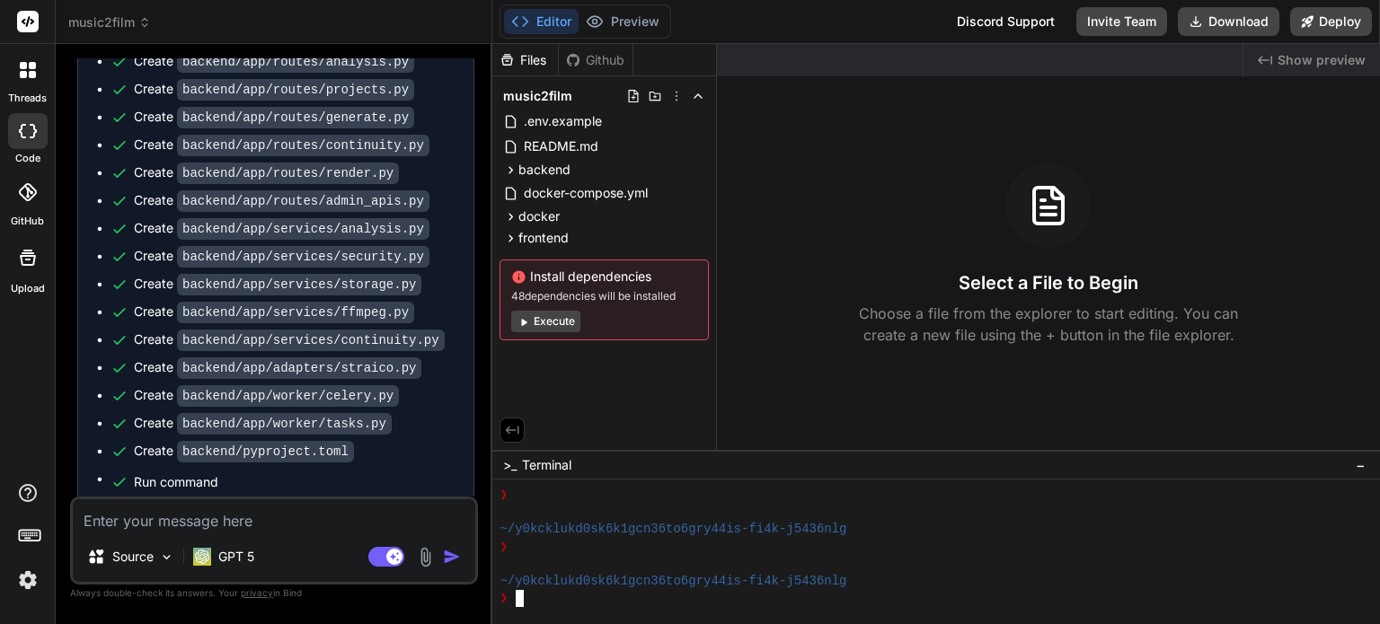
scroll to position [621, 0]
click at [507, 22] on button "Editor" at bounding box center [541, 21] width 75 height 25
click at [546, 21] on button "Editor" at bounding box center [541, 21] width 75 height 25
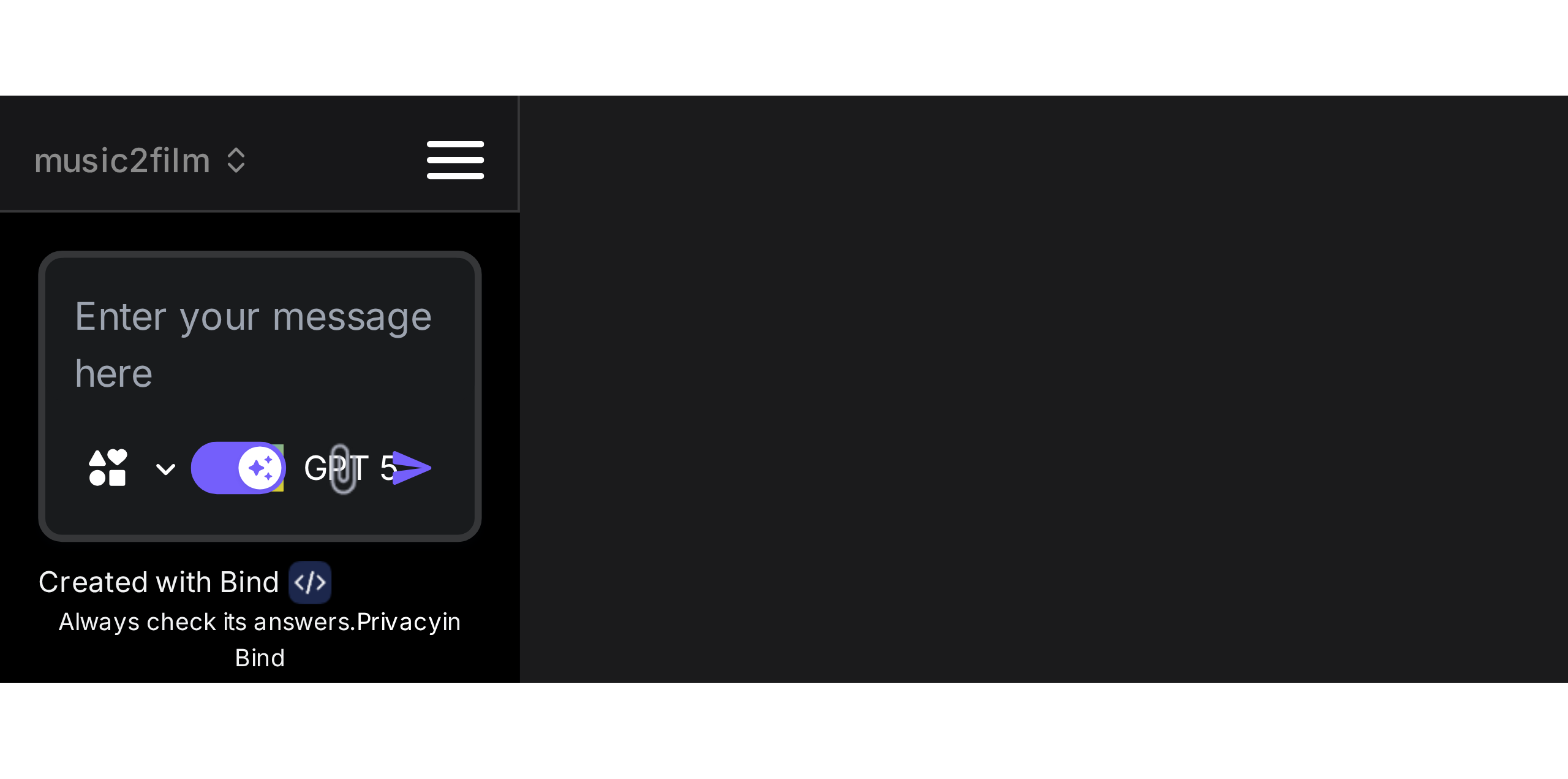
scroll to position [11525, 0]
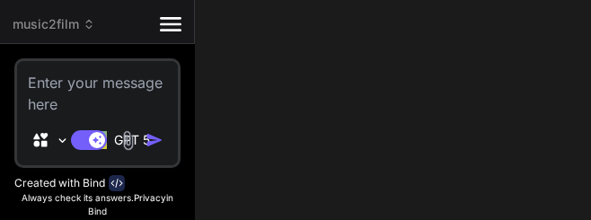
type textarea "x"
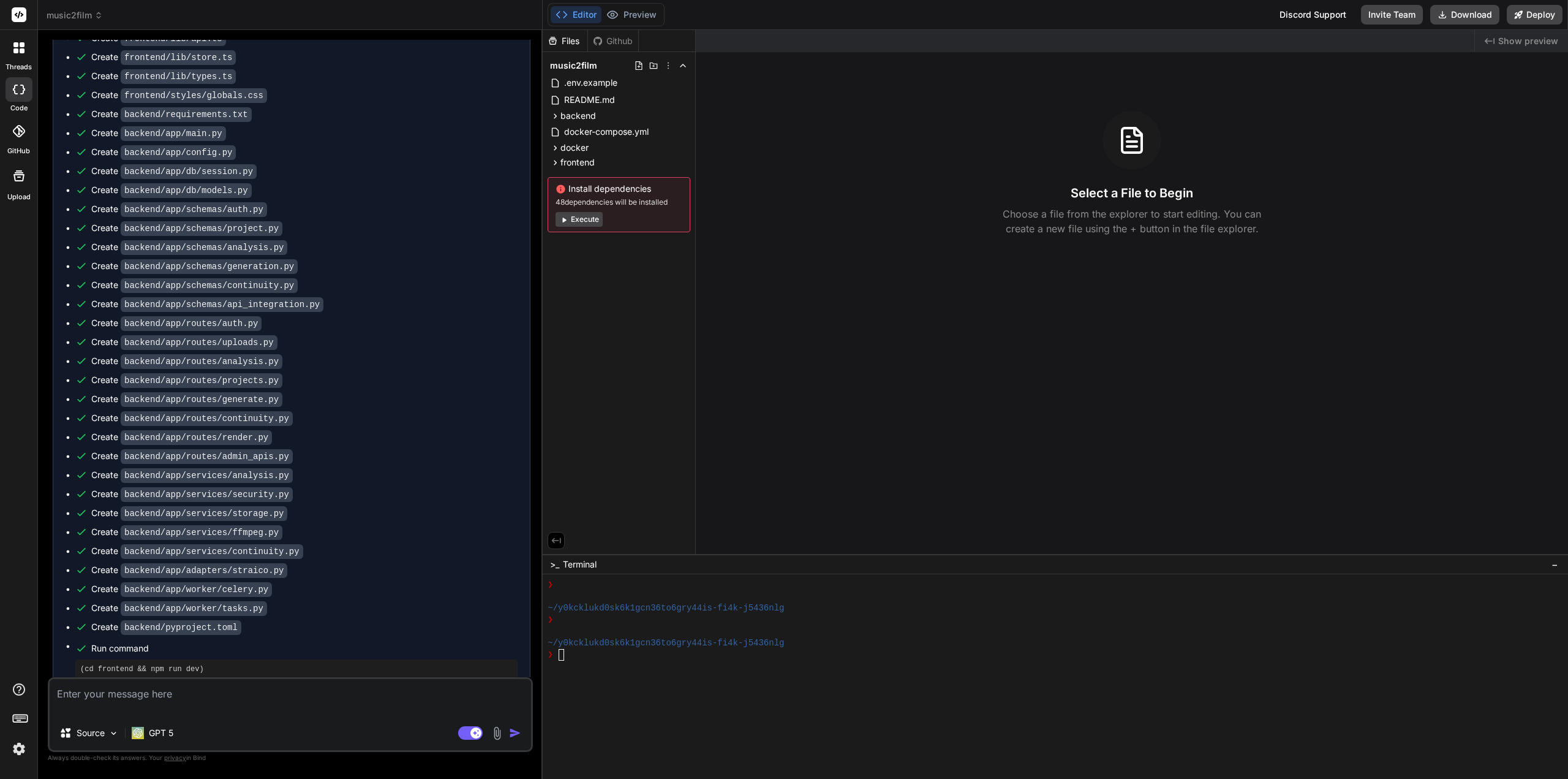
scroll to position [314, 0]
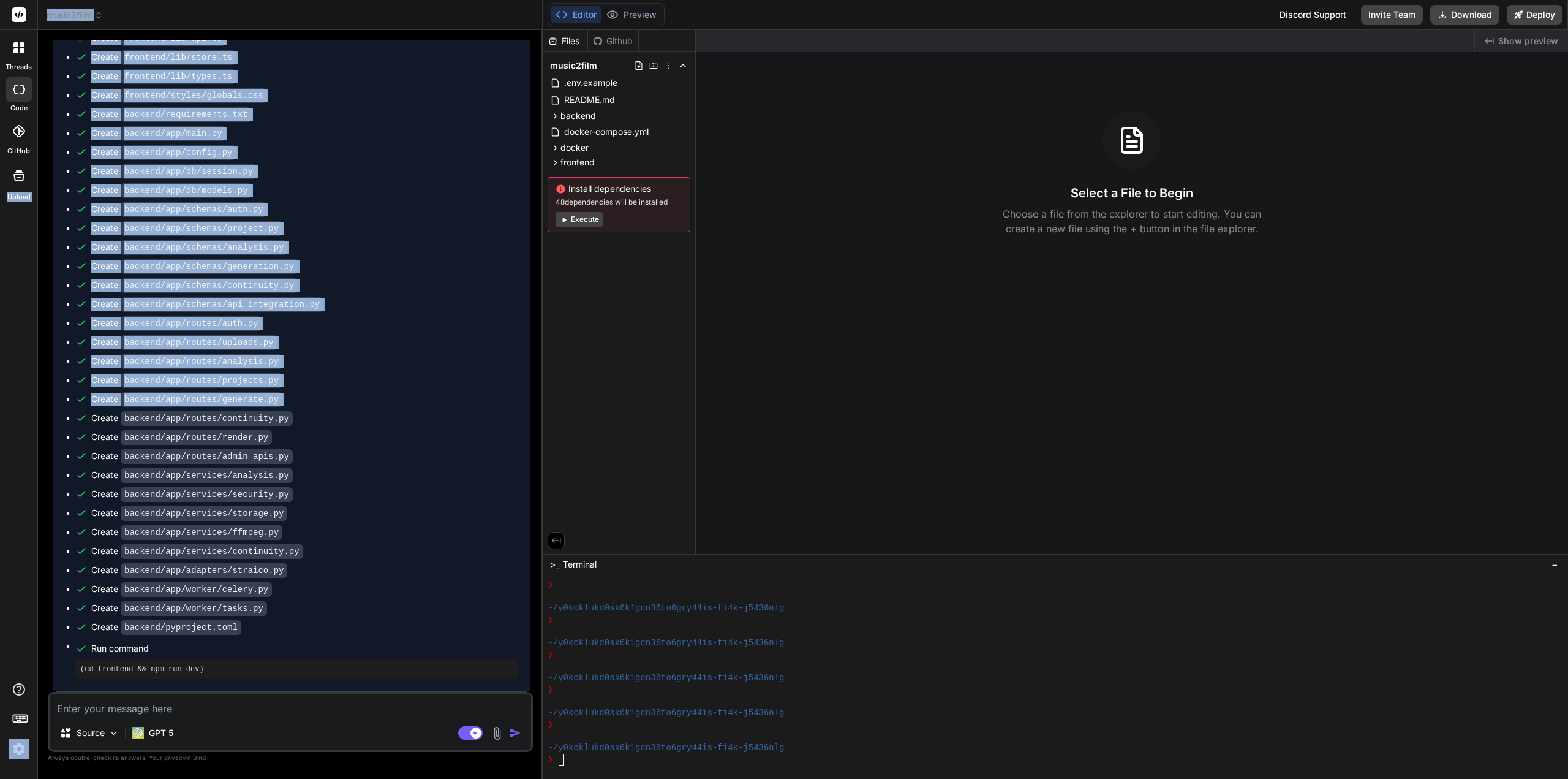
drag, startPoint x: -46, startPoint y: 419, endPoint x: -911, endPoint y: 424, distance: 865.0
click at [0, 424] on html "threads code GitHub Upload music2film Created with Pixso. Bind AI Web Search Cr…" at bounding box center [784, 389] width 1568 height 779
